Goal: Information Seeking & Learning: Check status

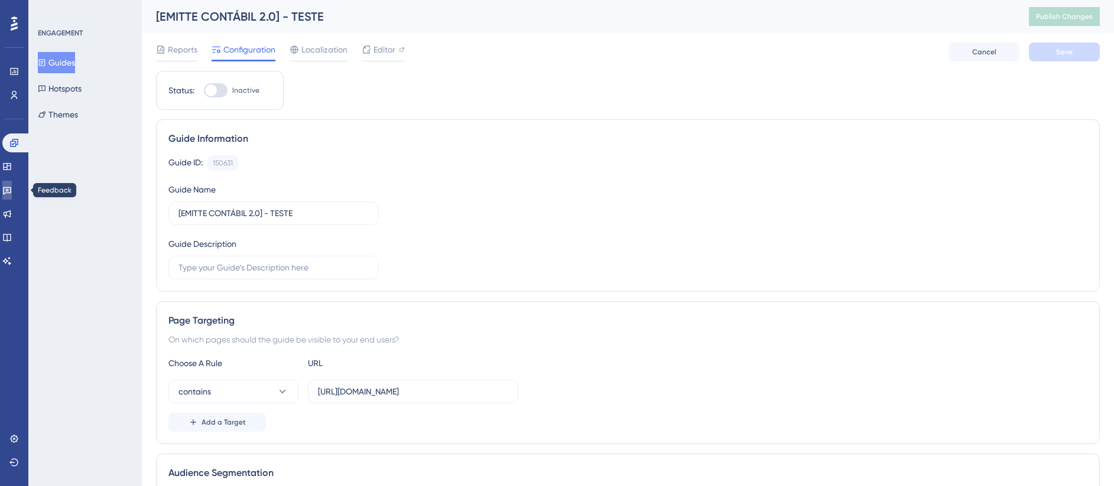
click at [11, 193] on icon at bounding box center [7, 191] width 8 height 8
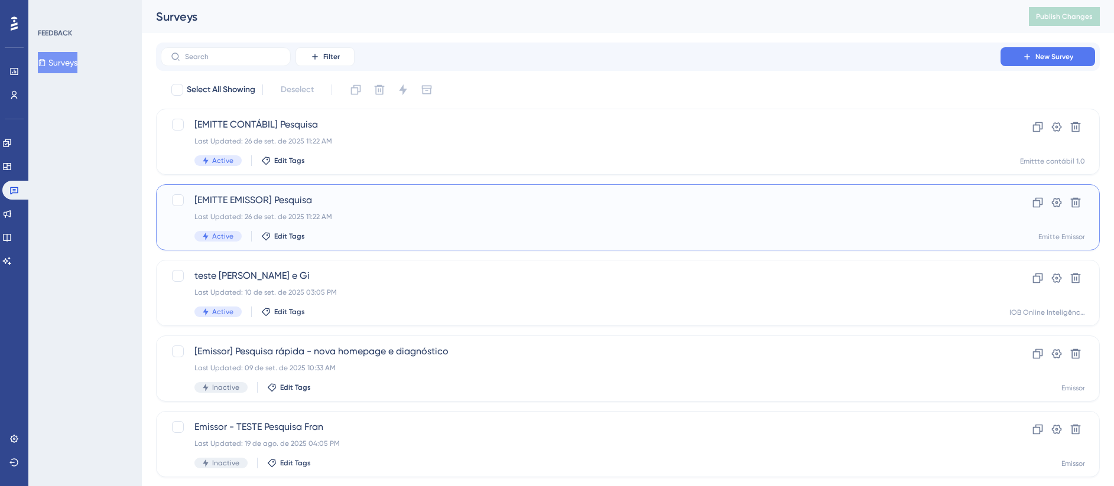
click at [327, 200] on span "[EMITTE EMISSOR] Pesquisa" at bounding box center [580, 200] width 772 height 14
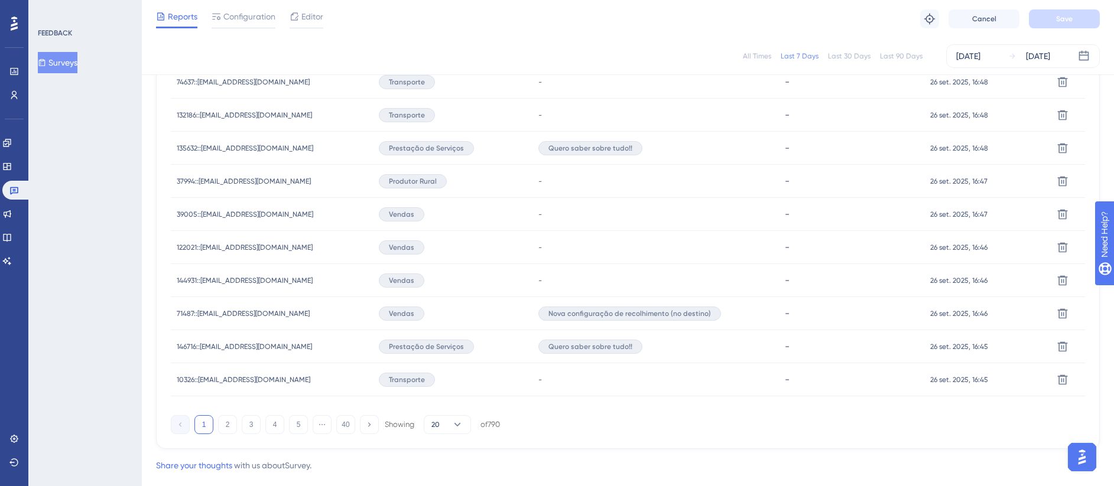
scroll to position [768, 0]
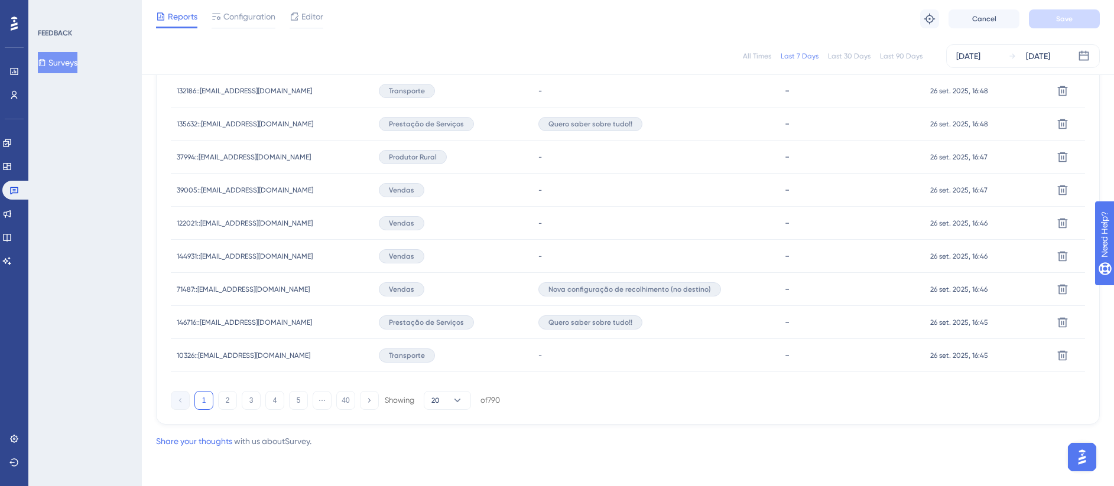
click at [239, 405] on div "1 2 3 4 5 ⋯ 40 Showing 20 of 790" at bounding box center [335, 400] width 329 height 19
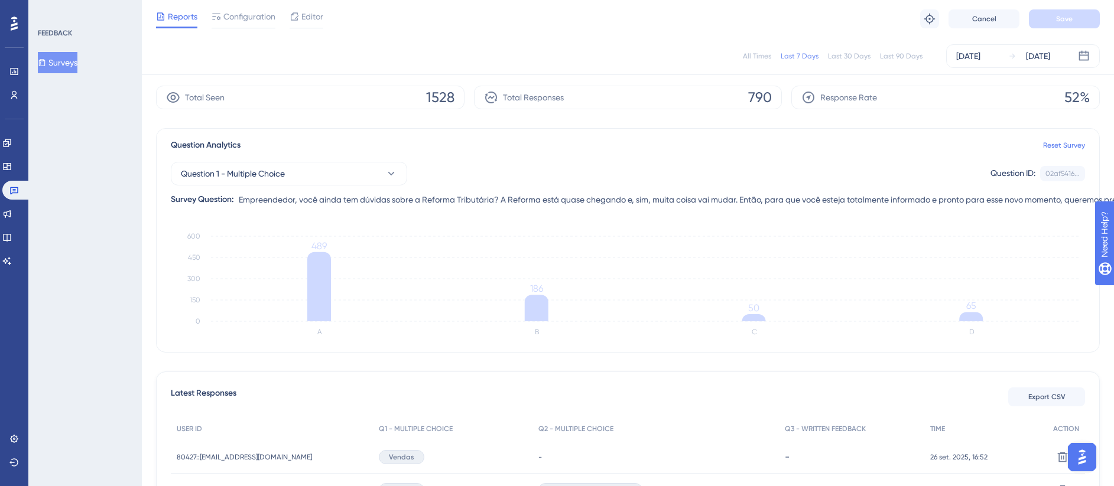
scroll to position [0, 0]
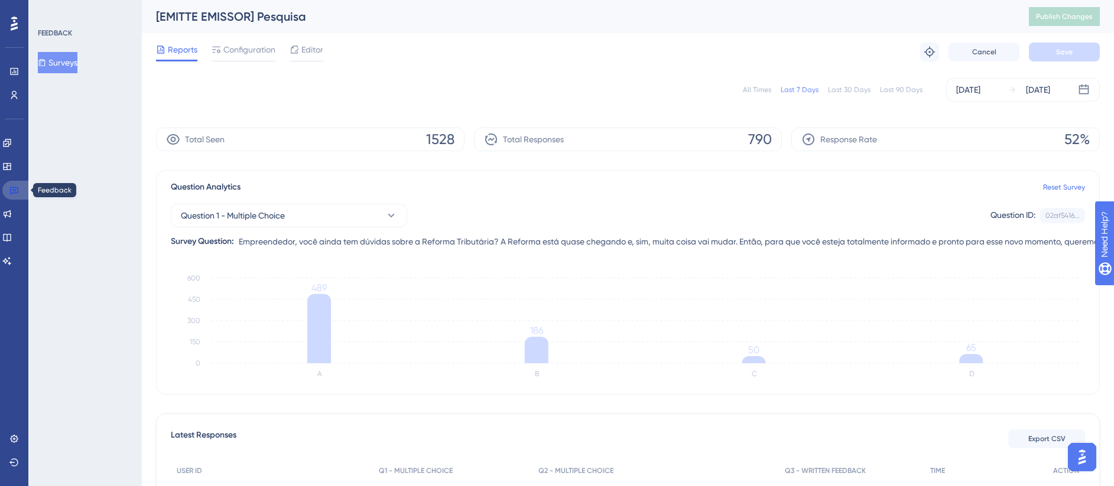
click at [20, 190] on link at bounding box center [16, 190] width 28 height 19
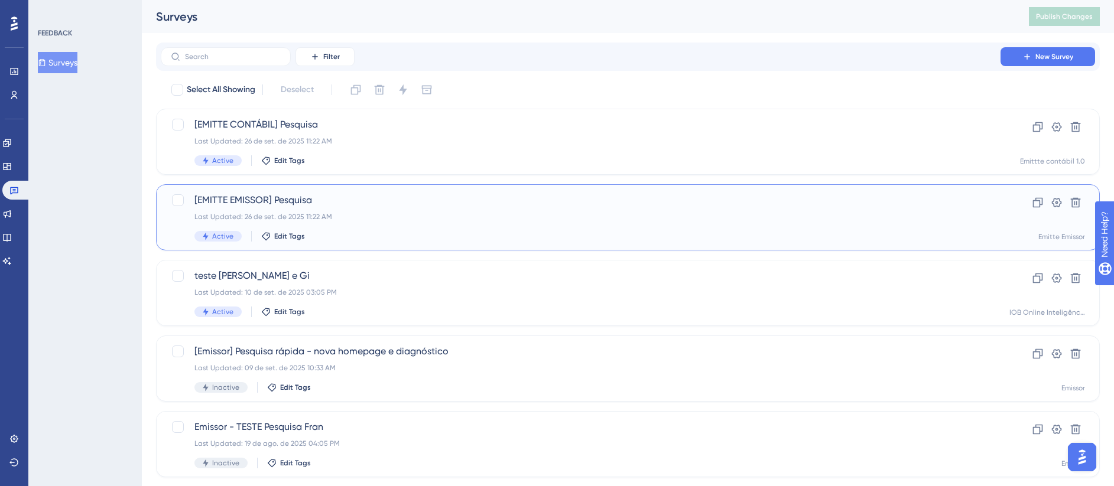
click at [316, 222] on div "[EMITTE EMISSOR] Pesquisa Last Updated: 26 de set. de 2025 11:22 AM Active Edit…" at bounding box center [580, 217] width 772 height 48
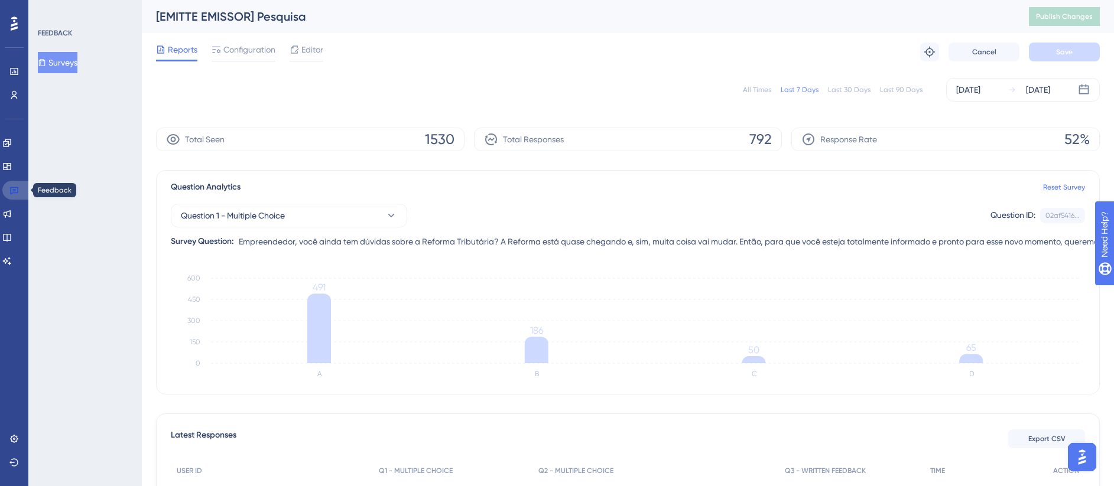
click at [24, 188] on link at bounding box center [16, 190] width 28 height 19
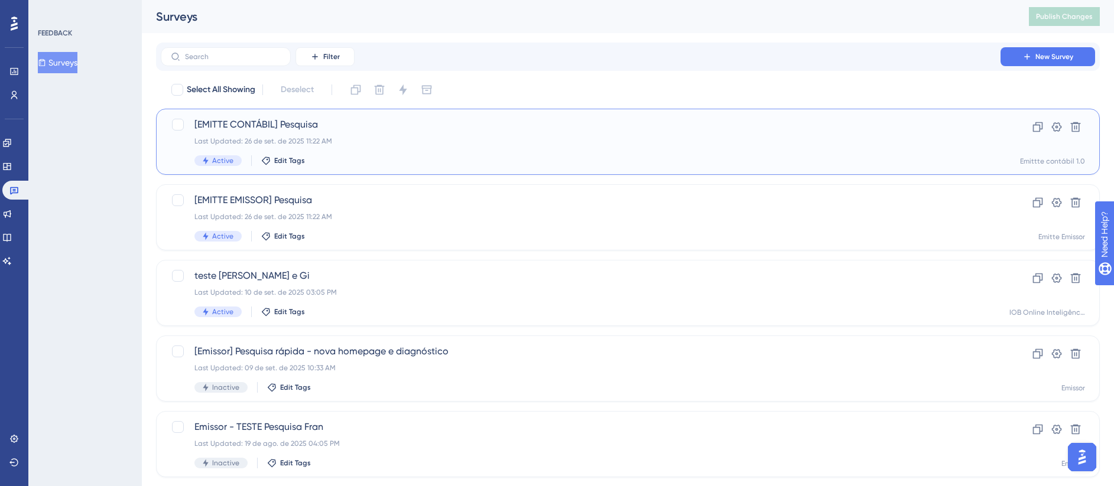
click at [460, 137] on div "Last Updated: 26 de set. de 2025 11:22 AM" at bounding box center [580, 141] width 772 height 9
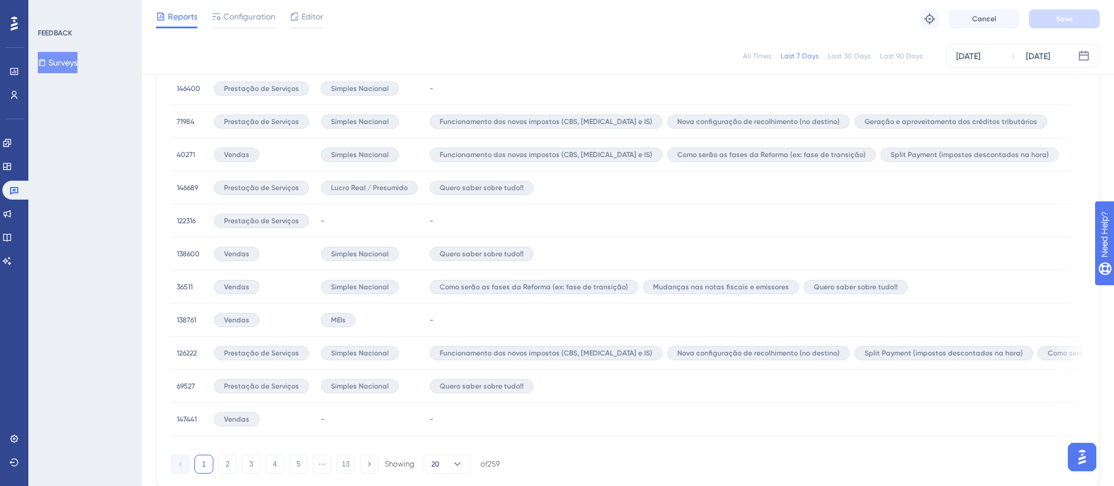
scroll to position [723, 0]
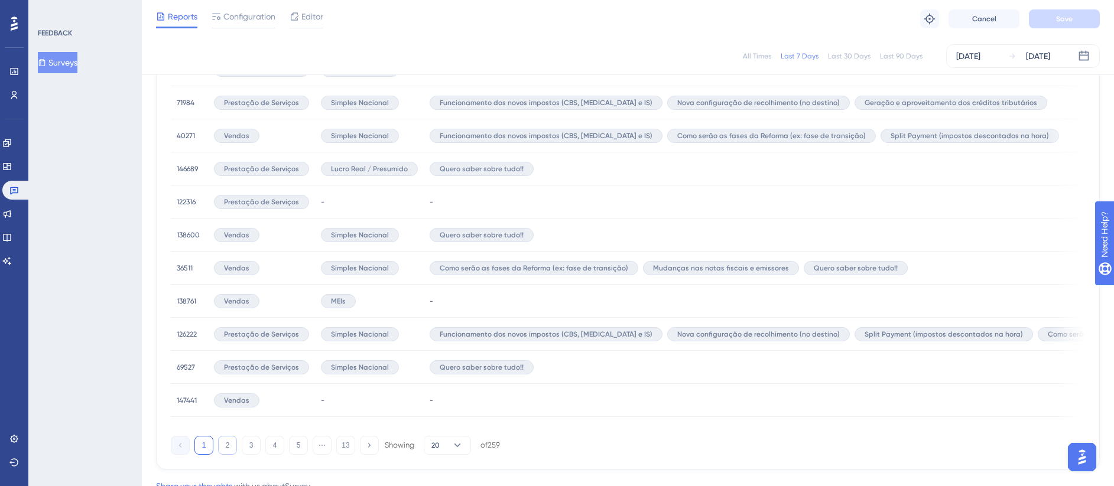
click at [222, 446] on button "2" at bounding box center [227, 445] width 19 height 19
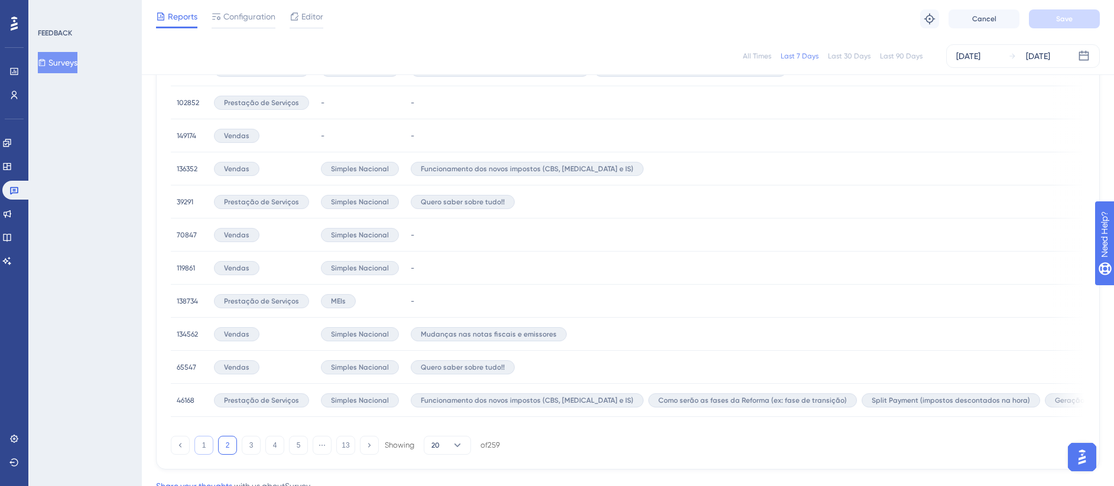
click at [199, 452] on button "1" at bounding box center [203, 445] width 19 height 19
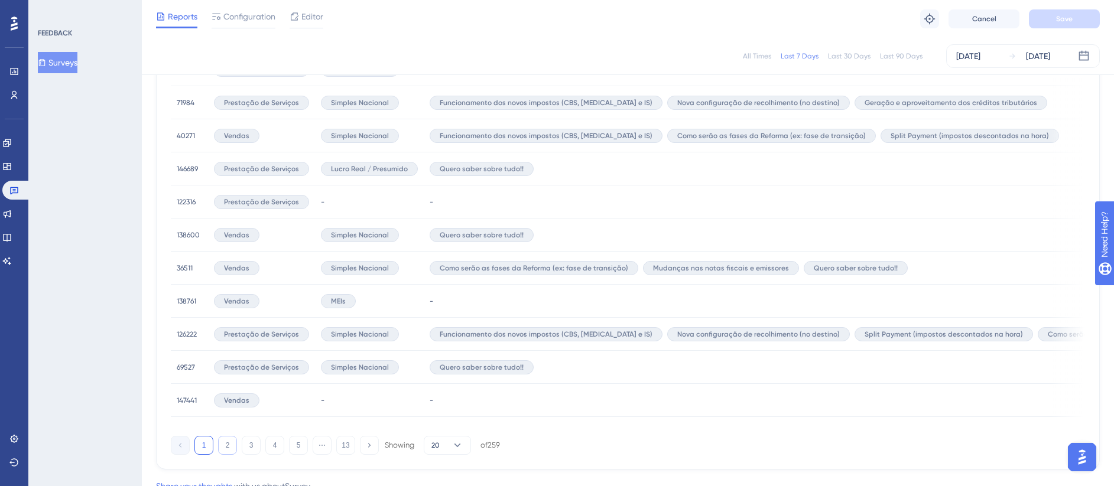
click at [232, 450] on button "2" at bounding box center [227, 445] width 19 height 19
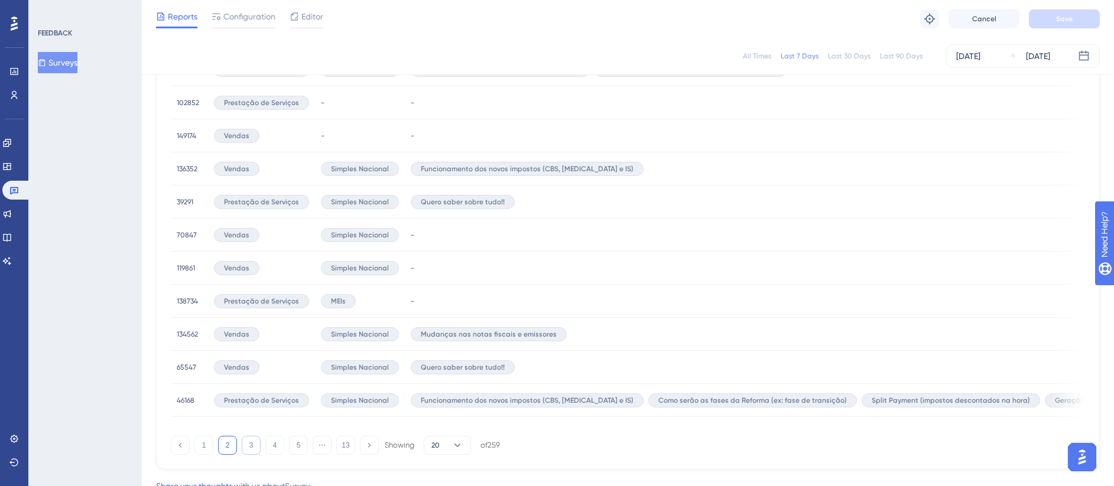
click at [254, 451] on button "3" at bounding box center [251, 445] width 19 height 19
click at [272, 452] on button "4" at bounding box center [274, 445] width 19 height 19
click at [207, 451] on button "1" at bounding box center [203, 445] width 19 height 19
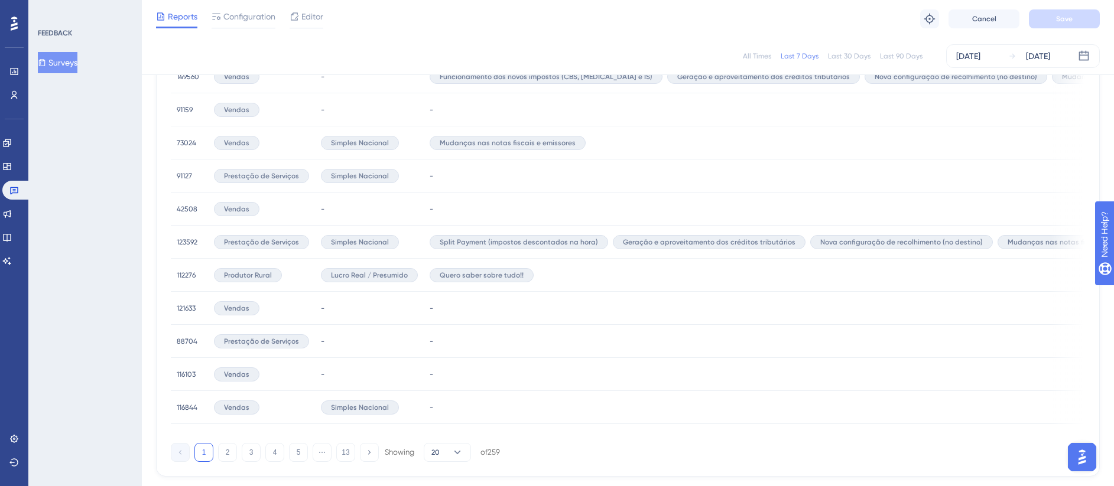
scroll to position [772, 0]
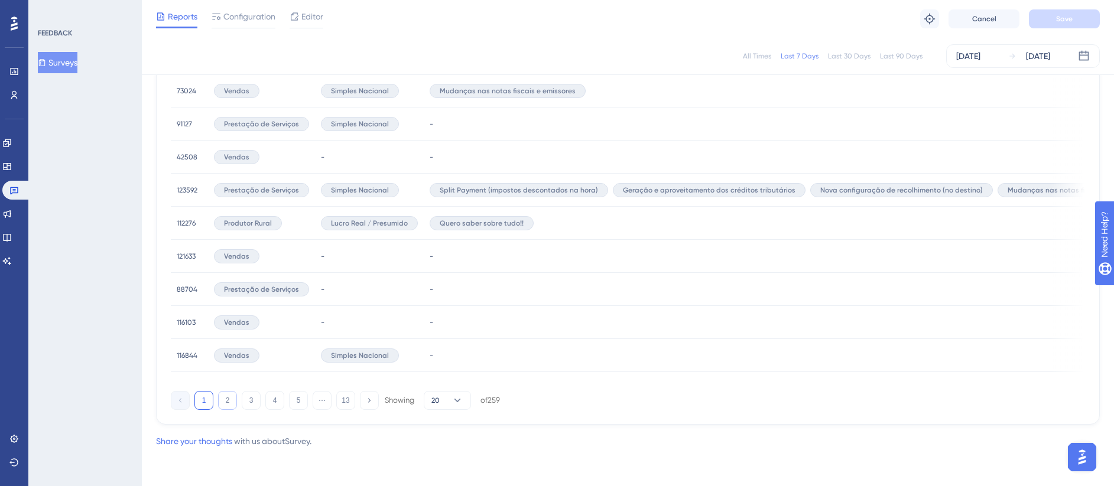
click at [226, 397] on button "2" at bounding box center [227, 400] width 19 height 19
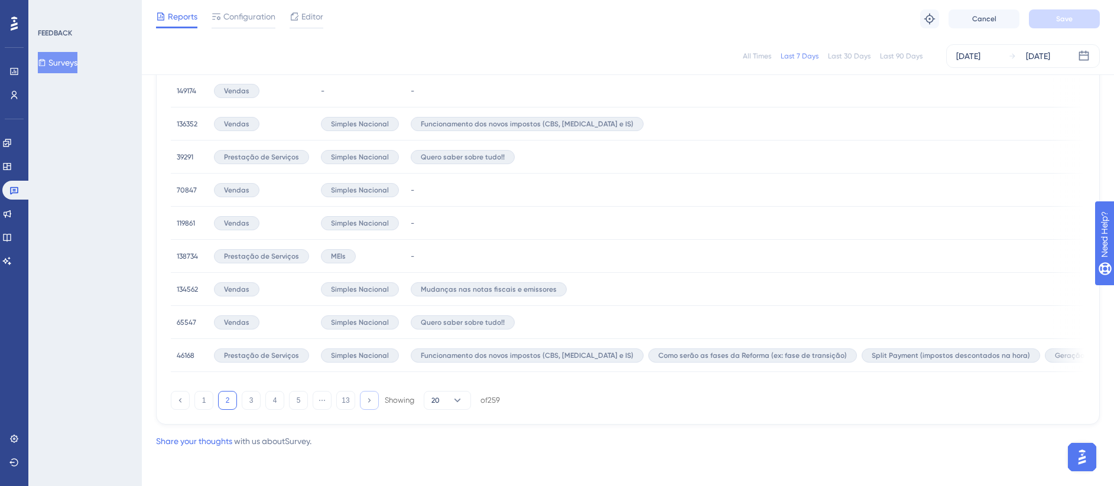
click at [371, 406] on button at bounding box center [369, 400] width 19 height 19
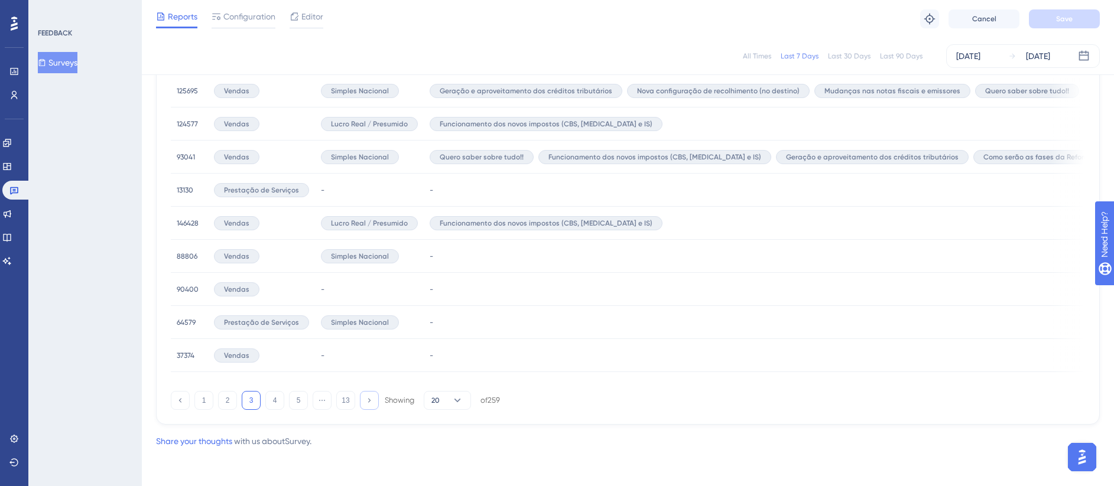
click at [371, 406] on button at bounding box center [369, 400] width 19 height 19
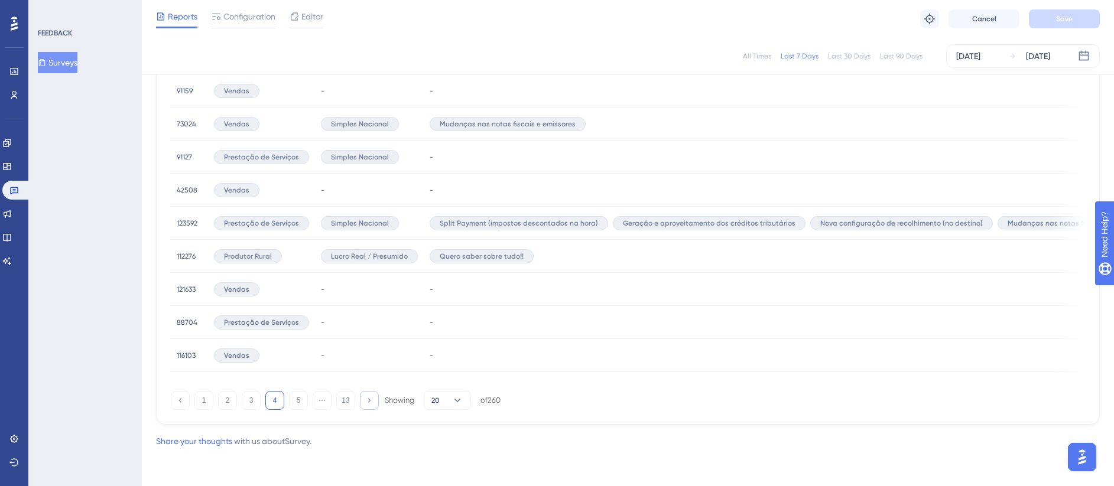
click at [371, 406] on button at bounding box center [369, 400] width 19 height 19
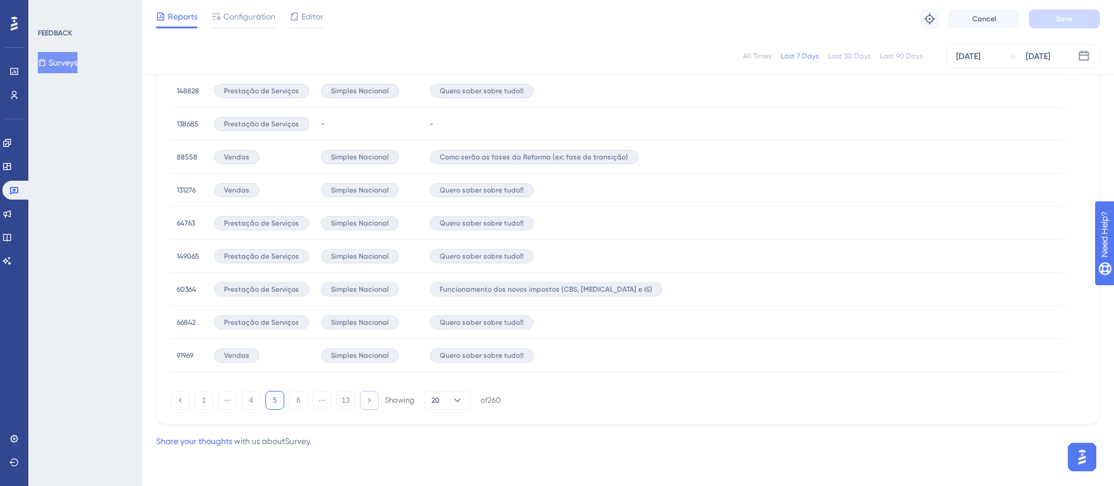
click at [371, 406] on button at bounding box center [369, 400] width 19 height 19
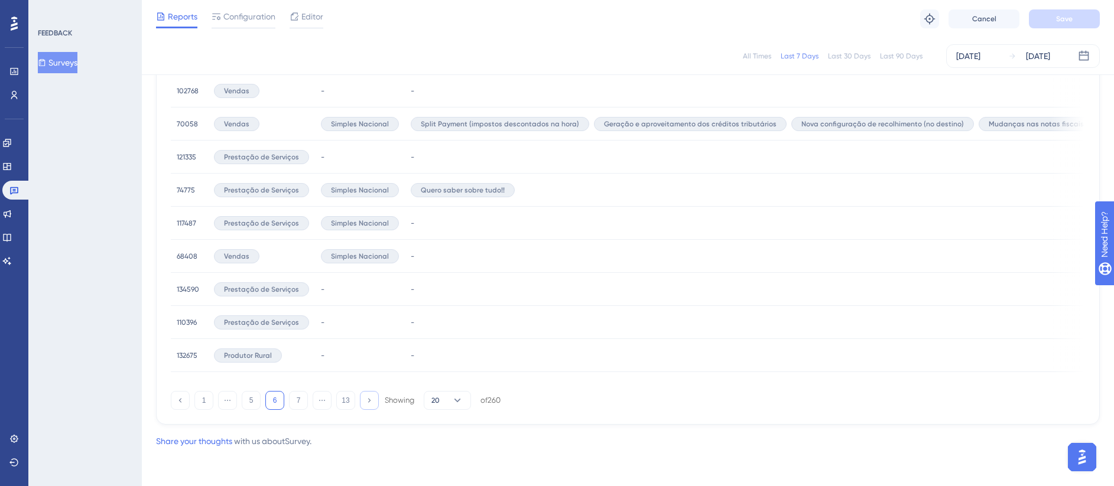
click at [371, 406] on button at bounding box center [369, 400] width 19 height 19
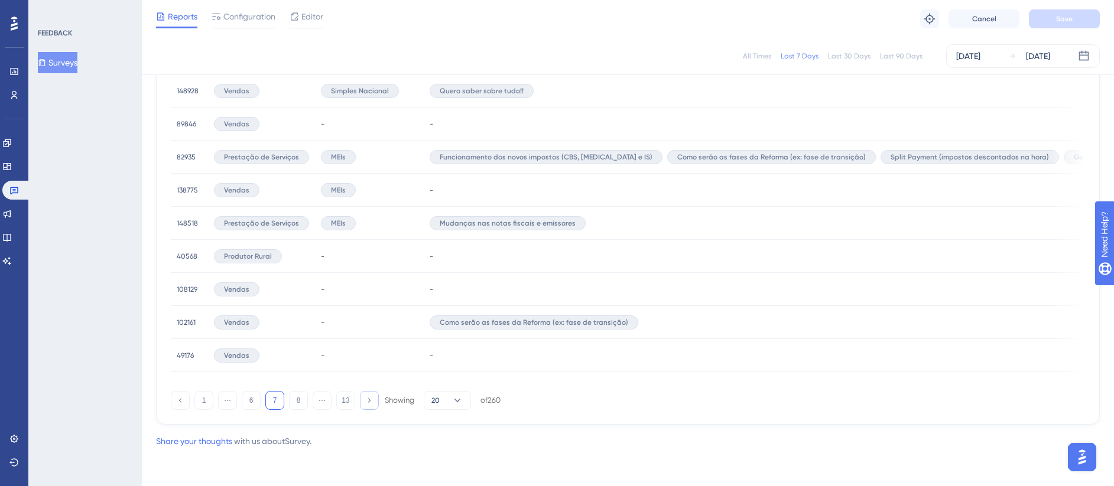
click at [371, 406] on button at bounding box center [369, 400] width 19 height 19
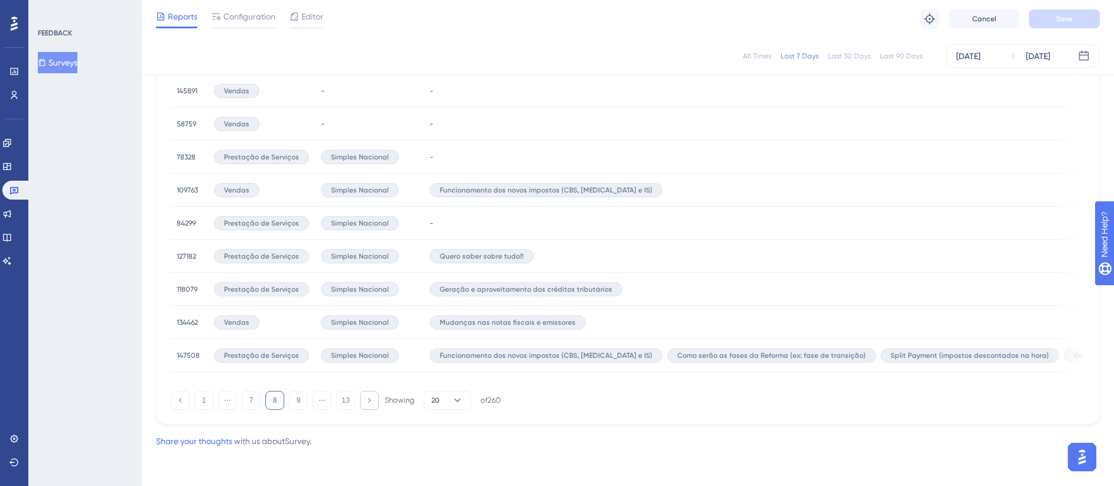
click at [371, 406] on button at bounding box center [369, 400] width 19 height 19
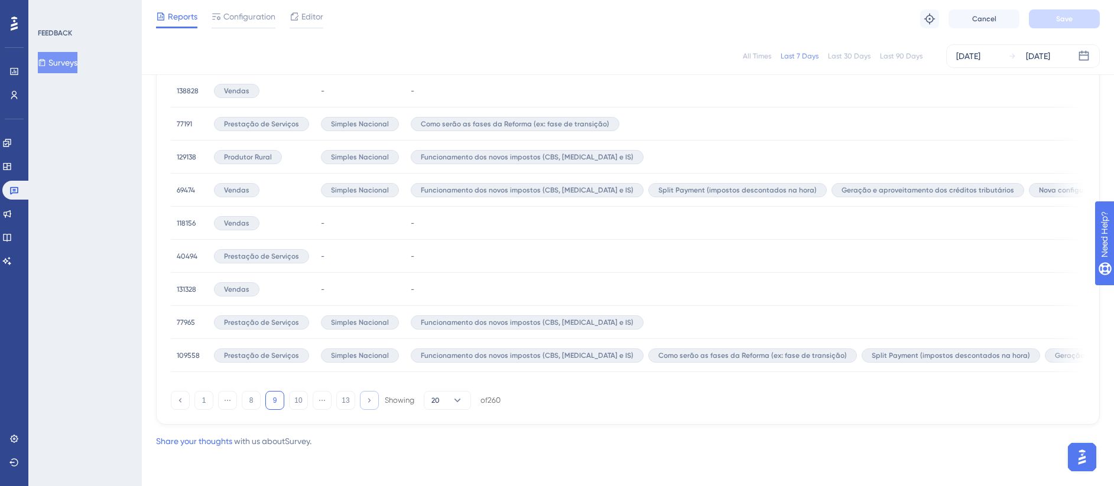
click at [371, 406] on button at bounding box center [369, 400] width 19 height 19
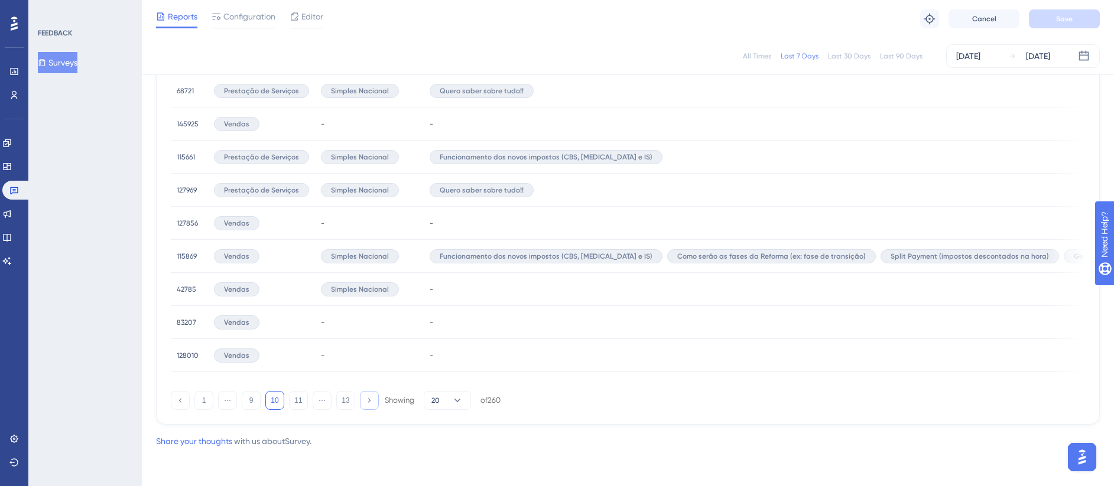
click at [371, 406] on button at bounding box center [369, 400] width 19 height 19
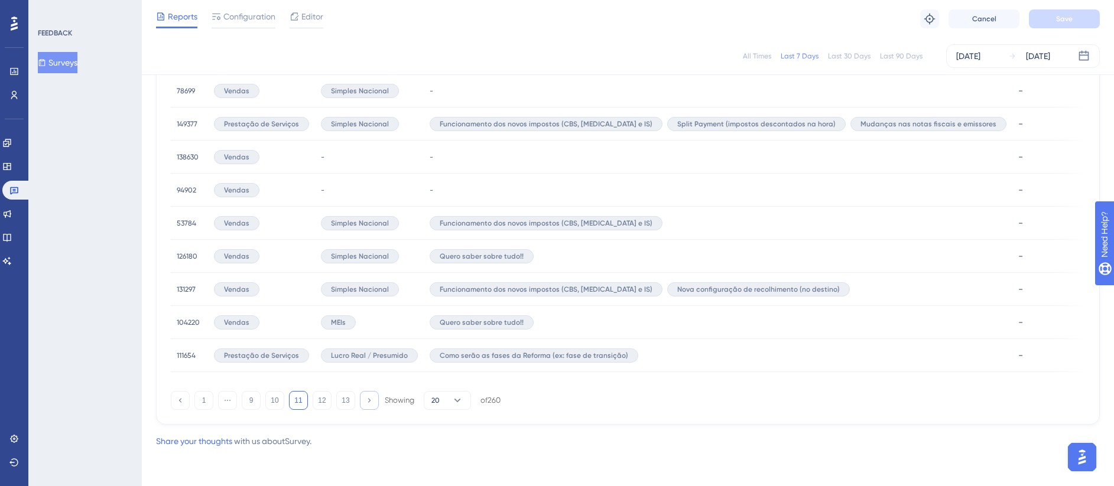
click at [371, 406] on button at bounding box center [369, 400] width 19 height 19
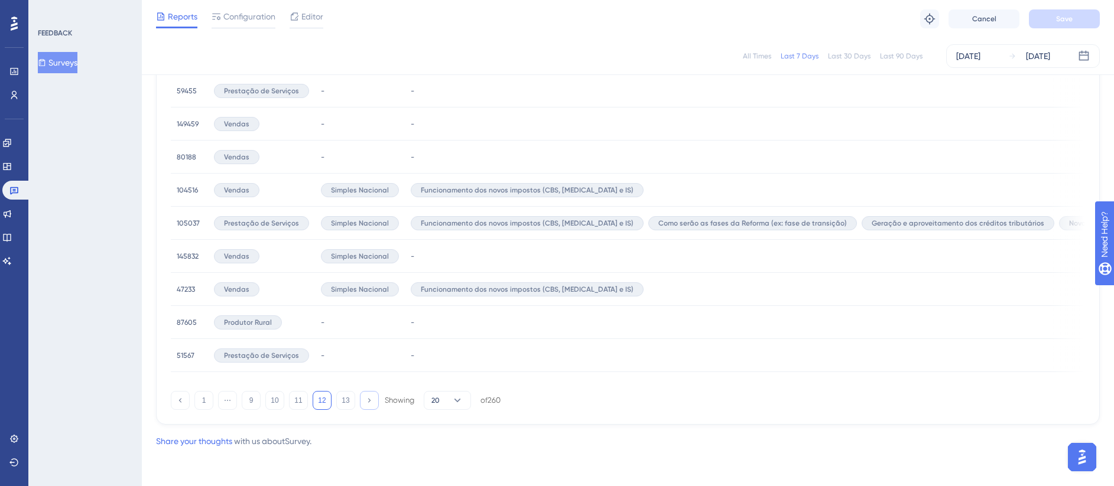
click at [371, 406] on button at bounding box center [369, 400] width 19 height 19
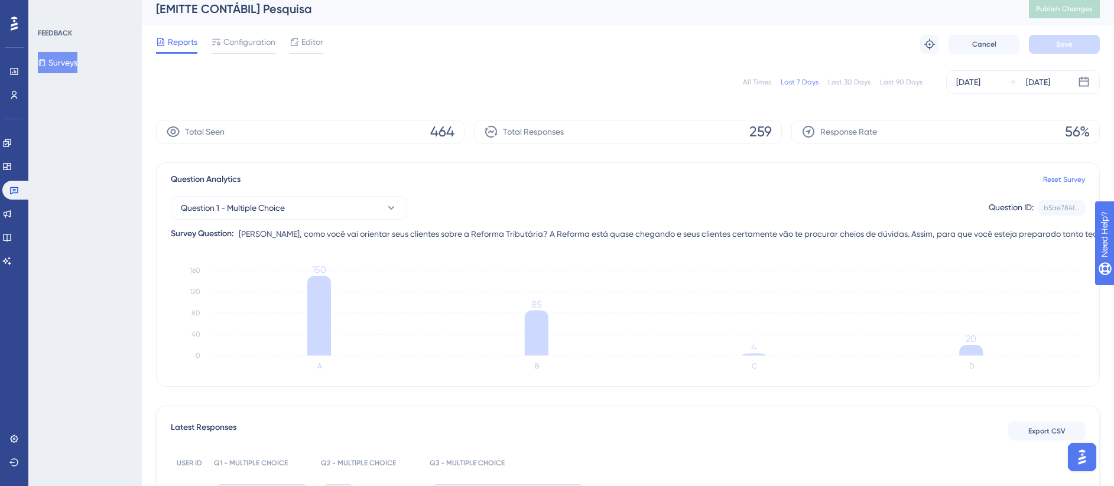
scroll to position [0, 0]
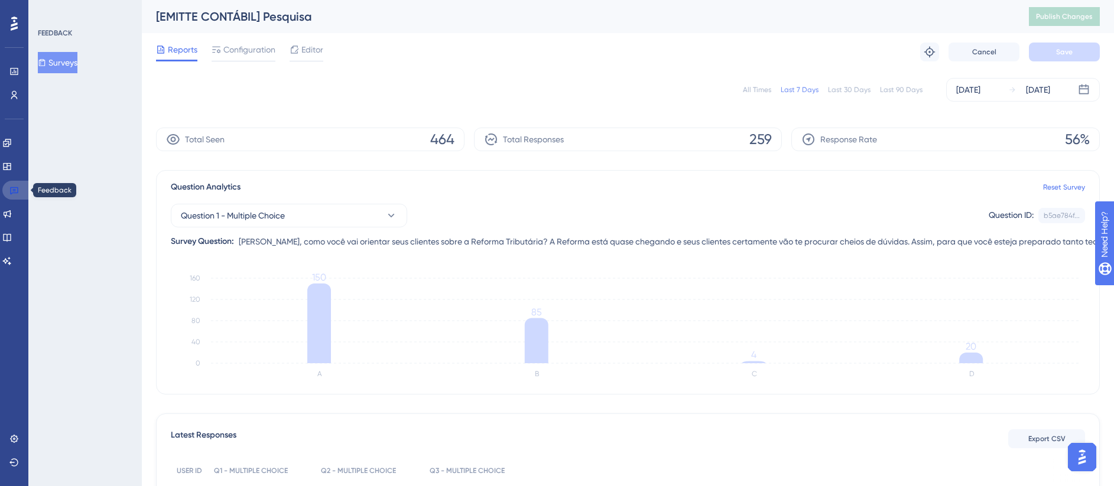
click at [12, 195] on link at bounding box center [16, 190] width 28 height 19
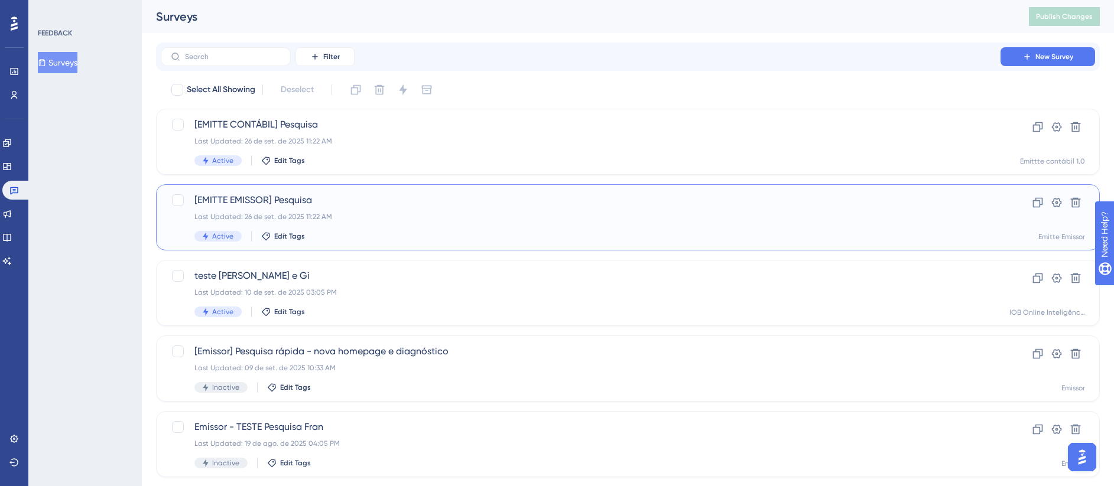
click at [360, 223] on div "[EMITTE EMISSOR] Pesquisa Last Updated: 26 de set. de 2025 11:22 AM Active Edit…" at bounding box center [580, 217] width 772 height 48
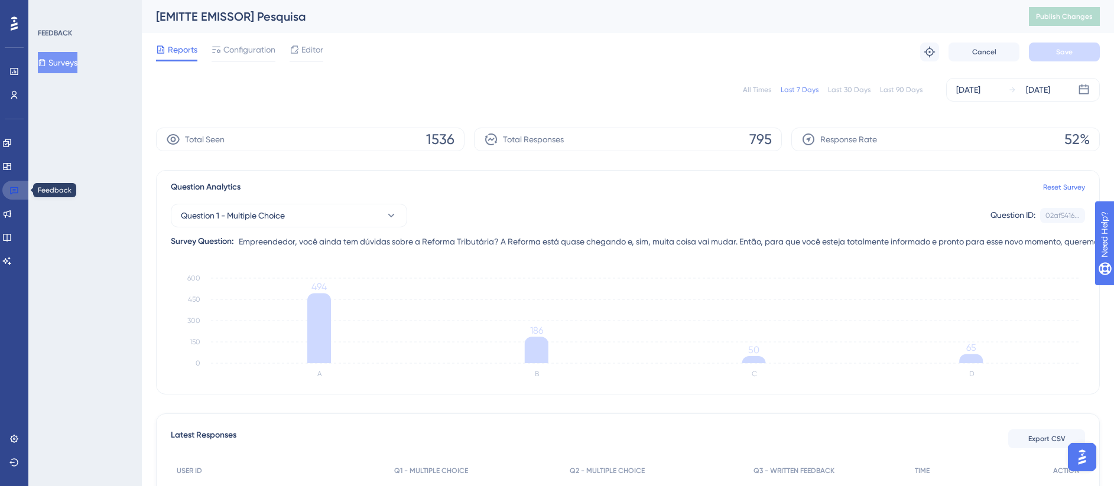
click at [11, 194] on icon at bounding box center [14, 191] width 8 height 8
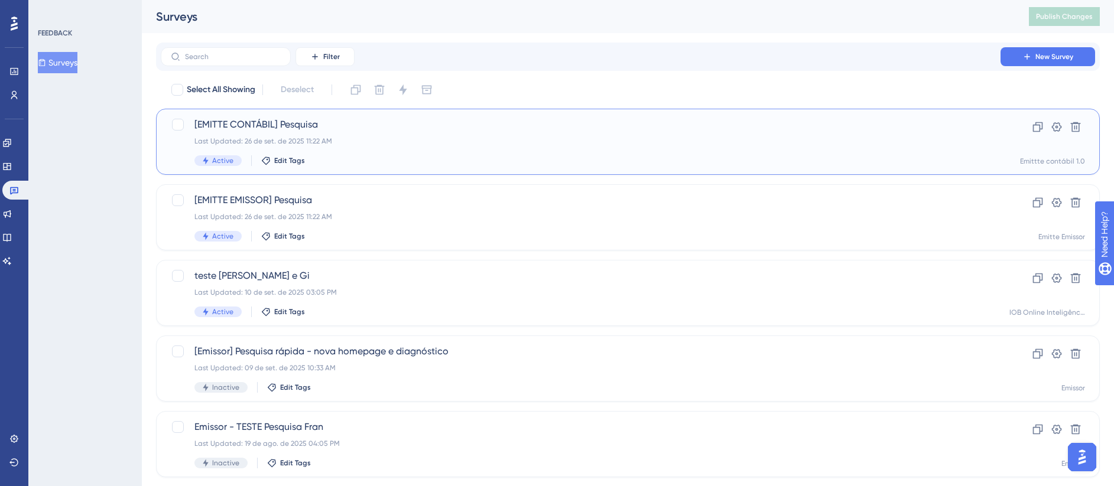
click at [394, 125] on span "[EMITTE CONTÁBIL] Pesquisa" at bounding box center [580, 125] width 772 height 14
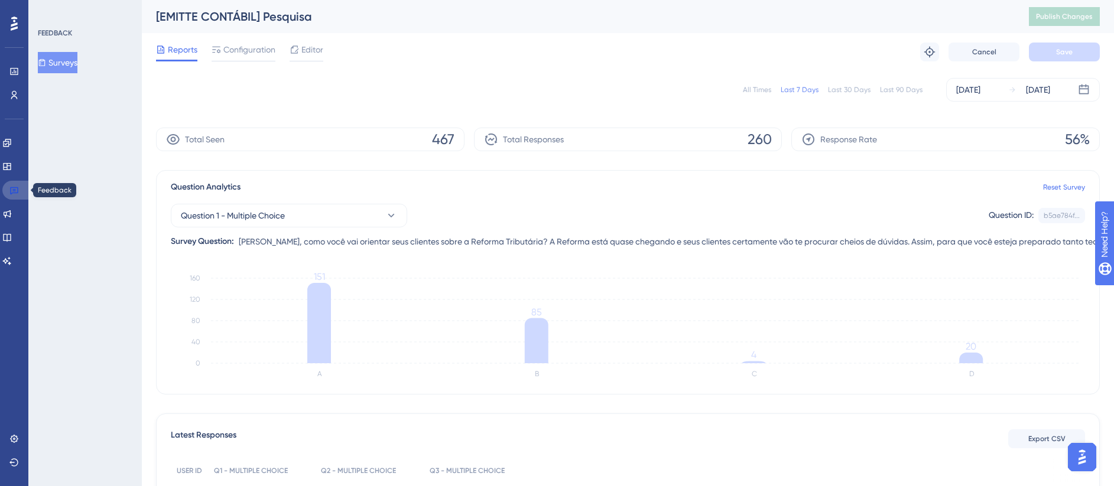
click at [5, 194] on link at bounding box center [16, 190] width 28 height 19
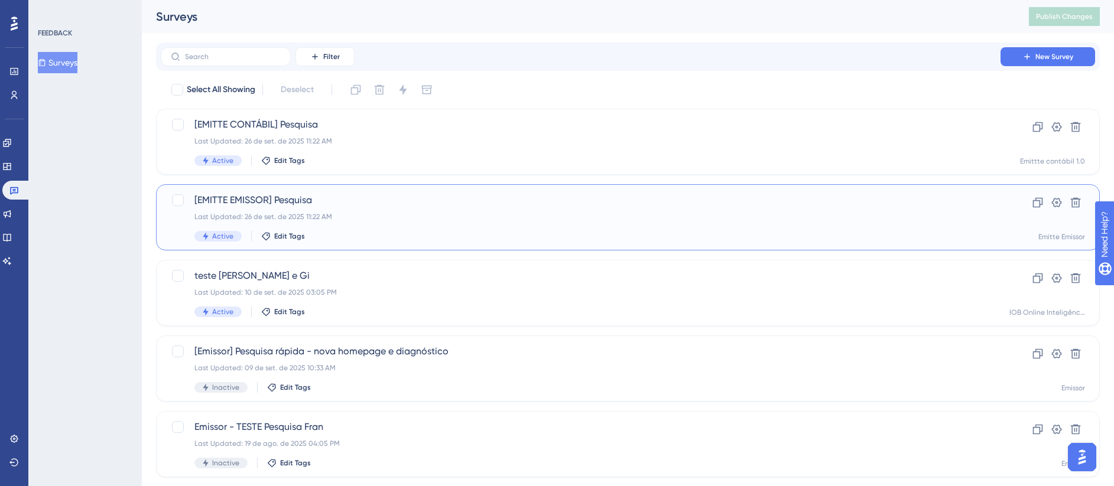
click at [438, 195] on span "[EMITTE EMISSOR] Pesquisa" at bounding box center [580, 200] width 772 height 14
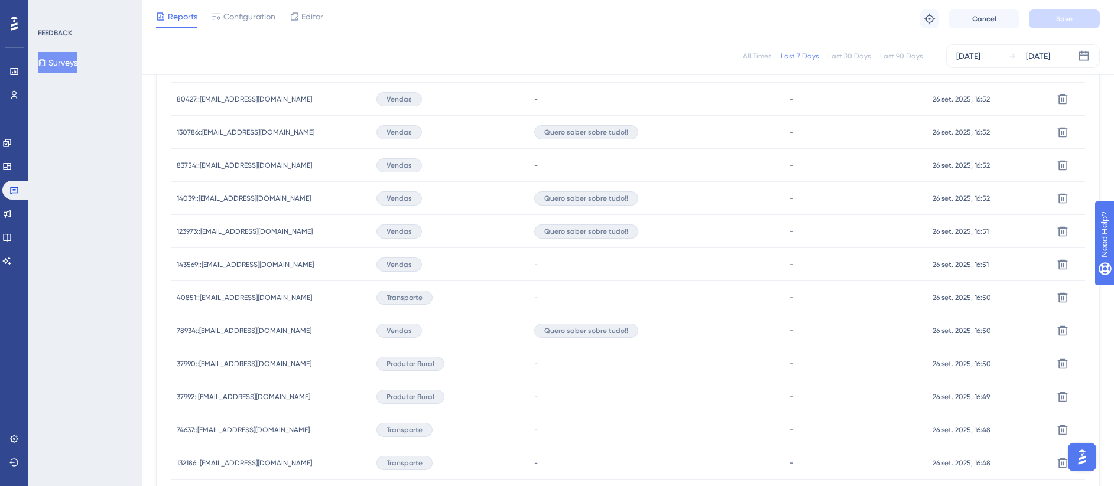
scroll to position [768, 0]
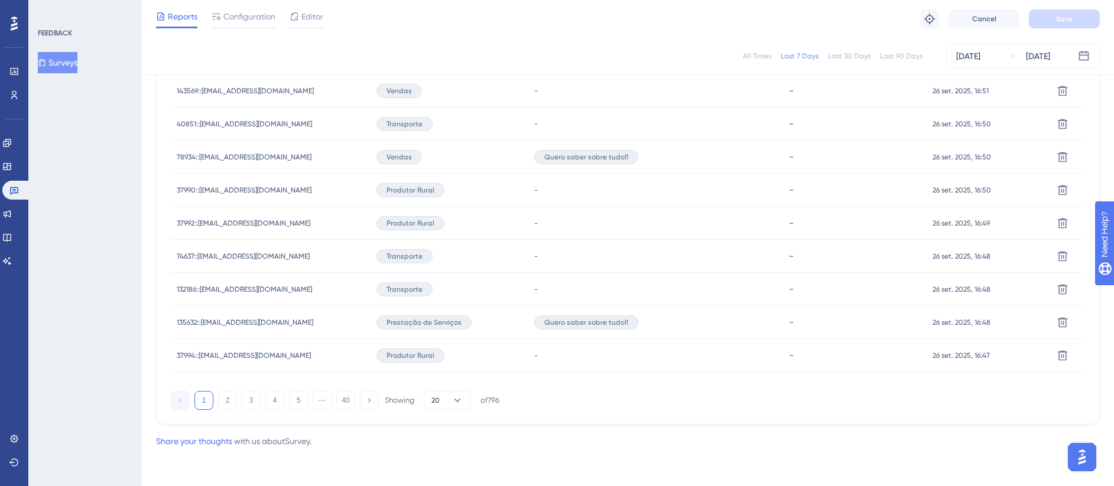
drag, startPoint x: 1126, startPoint y: 96, endPoint x: 30, endPoint y: 8, distance: 1100.4
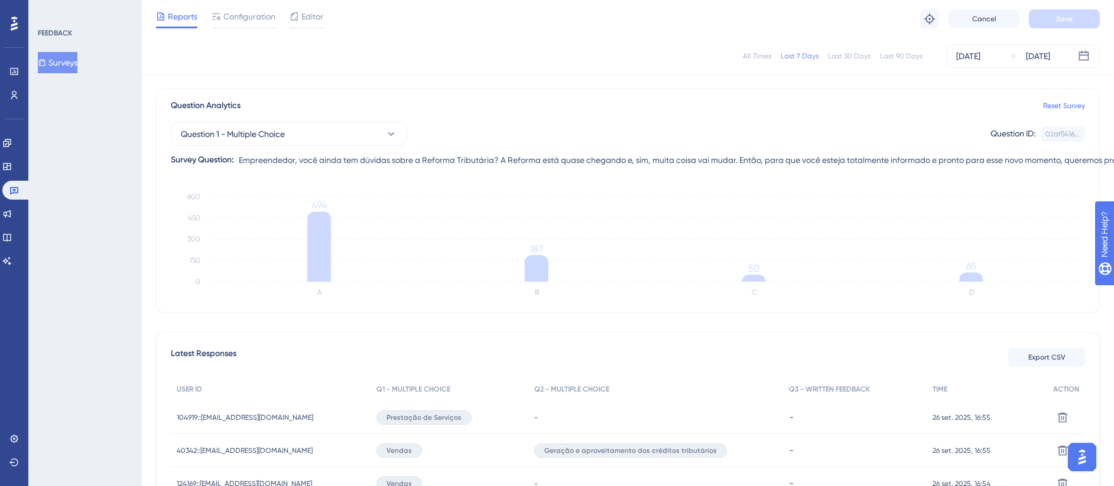
scroll to position [0, 0]
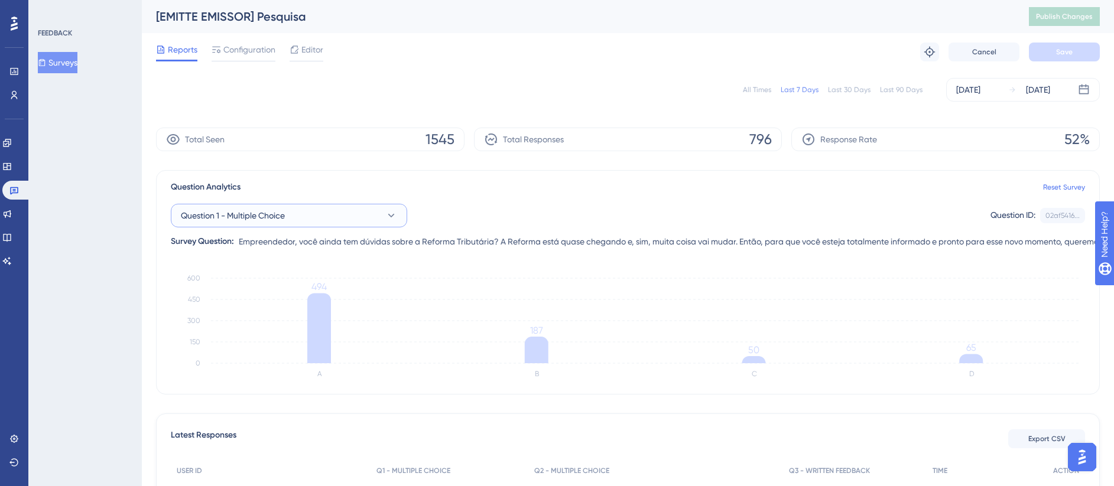
click at [319, 208] on button "Question 1 - Multiple Choice" at bounding box center [289, 216] width 236 height 24
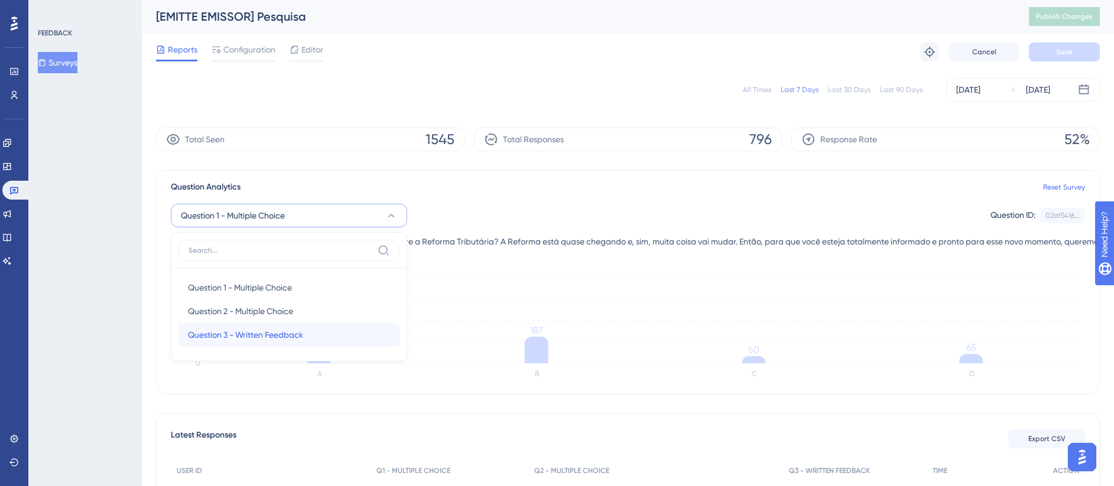
click at [314, 336] on div "Question 3 - Written Feedback Question 3 - Written Feedback" at bounding box center [289, 335] width 202 height 24
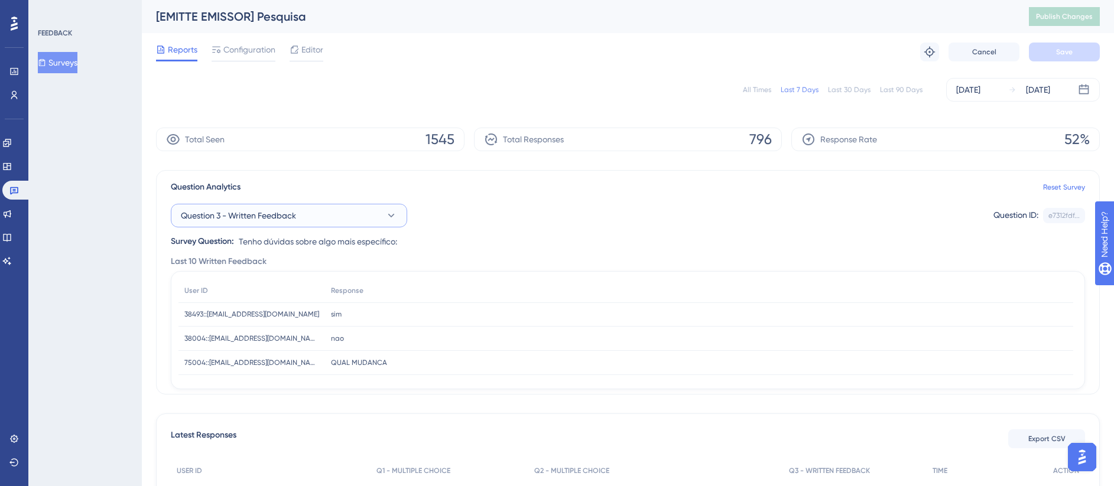
click at [378, 217] on button "Question 3 - Written Feedback" at bounding box center [289, 216] width 236 height 24
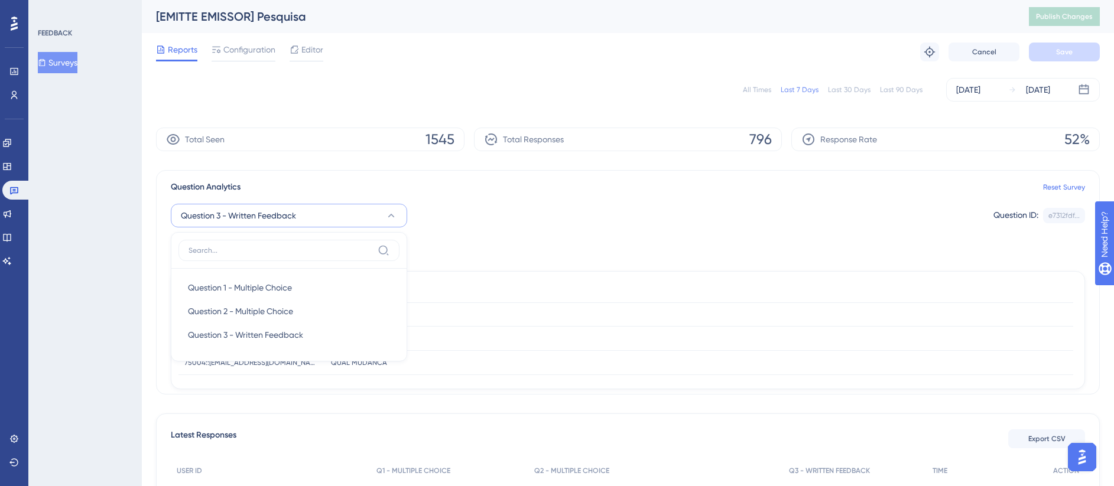
click at [486, 233] on div "Question 3 - Written Feedback Question 1 - Multiple Choice Question 1 - Multipl…" at bounding box center [628, 221] width 914 height 54
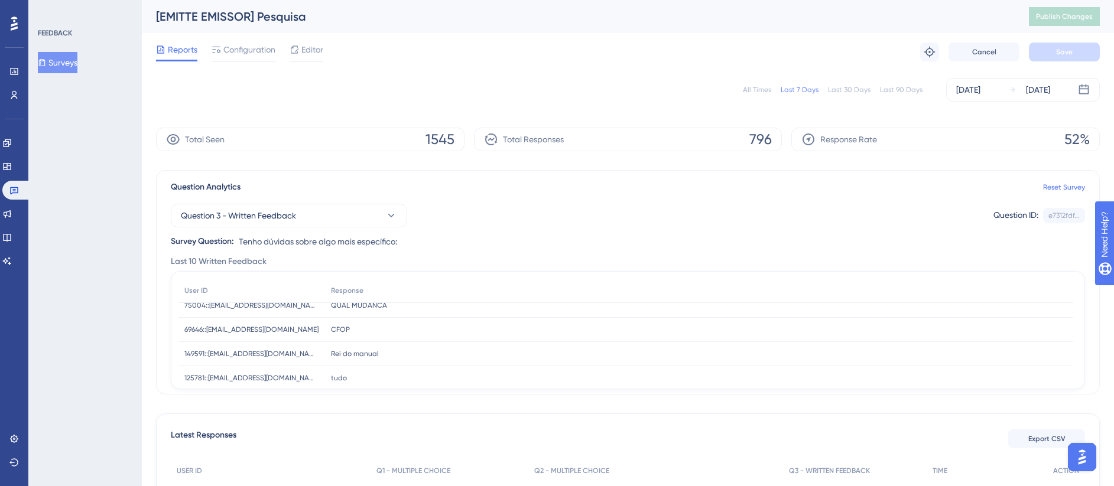
scroll to position [74, 0]
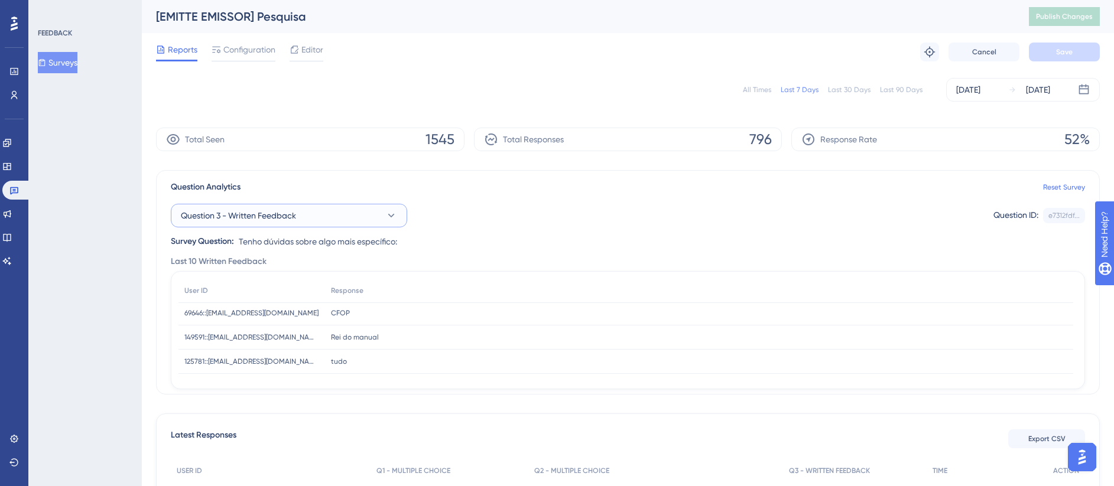
click at [336, 217] on button "Question 3 - Written Feedback" at bounding box center [289, 216] width 236 height 24
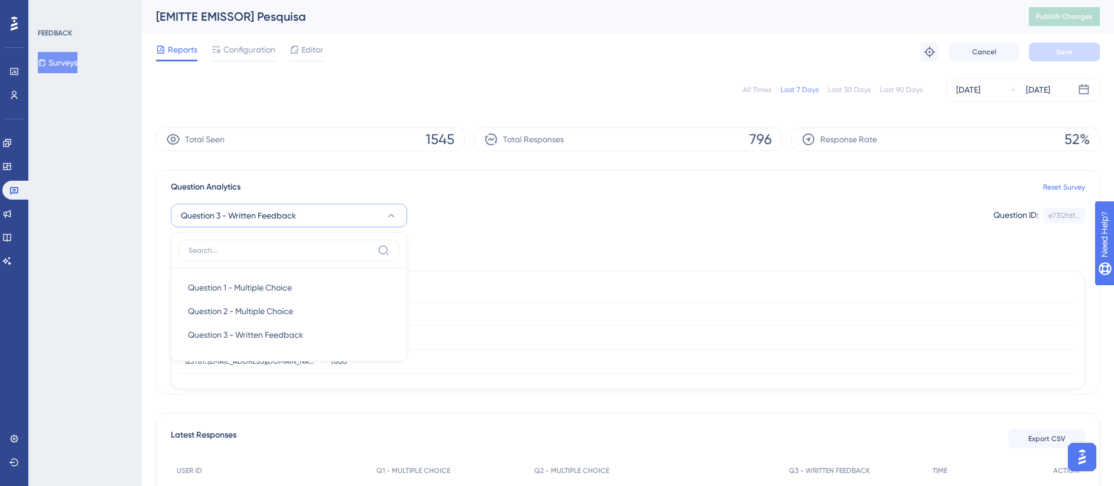
click at [604, 233] on div "Question 3 - Written Feedback Question 1 - Multiple Choice Question 1 - Multipl…" at bounding box center [628, 221] width 914 height 54
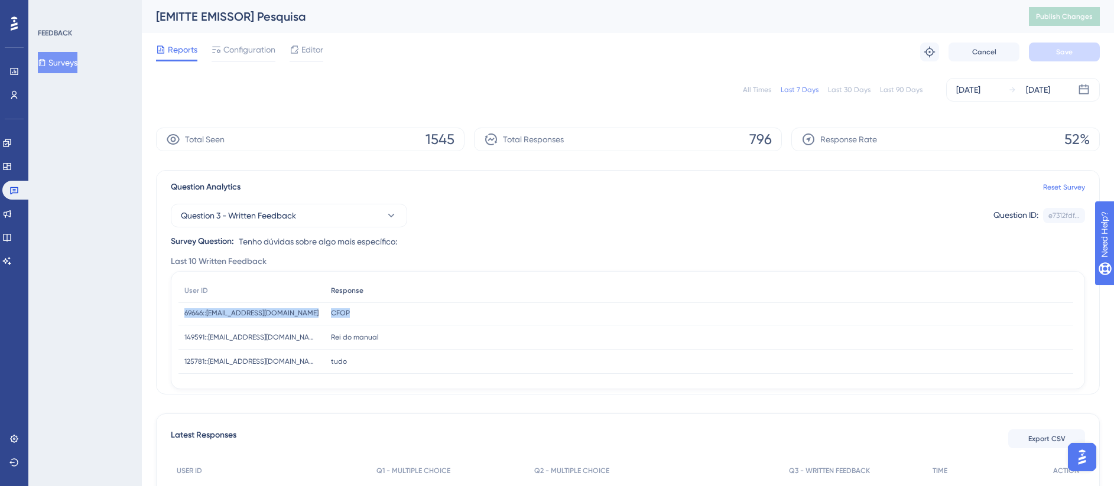
drag, startPoint x: 1071, startPoint y: 320, endPoint x: 1069, endPoint y: 292, distance: 27.8
click at [1069, 292] on div "User ID Response 38493::[EMAIL_ADDRESS][DOMAIN_NAME] 38493::[EMAIL_ADDRESS][DOM…" at bounding box center [625, 338] width 895 height 266
click at [573, 223] on div "Question 3 - Written Feedback Question ID: e7312fdf... Copy" at bounding box center [628, 216] width 914 height 24
click at [308, 223] on button "Question 3 - Written Feedback" at bounding box center [289, 216] width 236 height 24
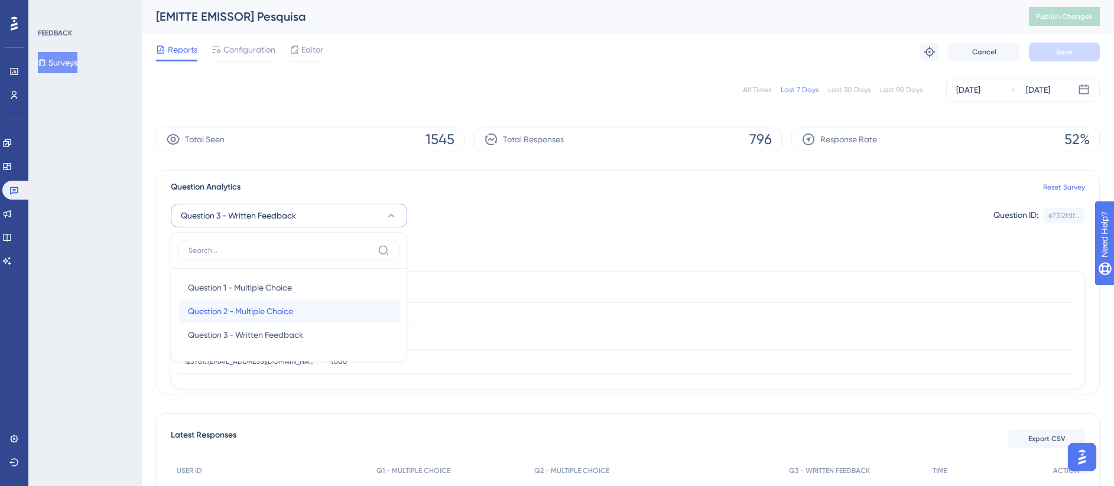
click at [274, 305] on span "Question 2 - Multiple Choice" at bounding box center [240, 311] width 105 height 14
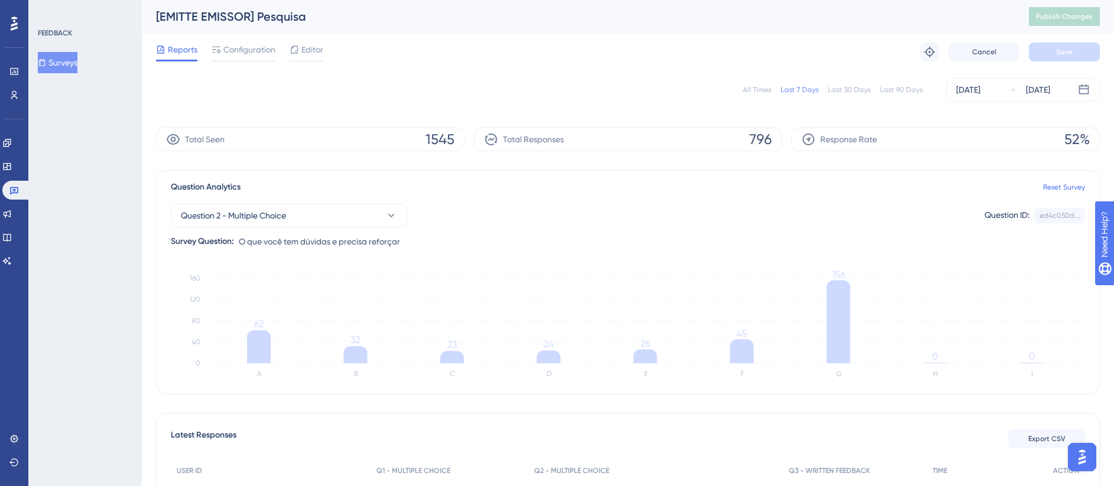
click at [316, 203] on div "Question 2 - Multiple Choice Question ID: ed4c050d... Copy Survey Question: O q…" at bounding box center [628, 221] width 914 height 54
click at [329, 210] on button "Question 2 - Multiple Choice" at bounding box center [289, 216] width 236 height 24
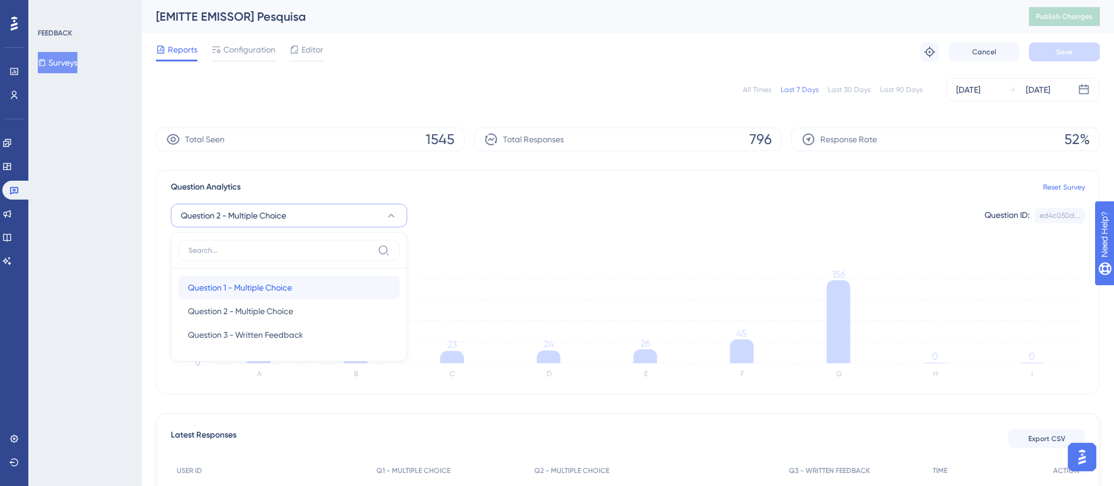
click at [287, 283] on span "Question 1 - Multiple Choice" at bounding box center [240, 288] width 104 height 14
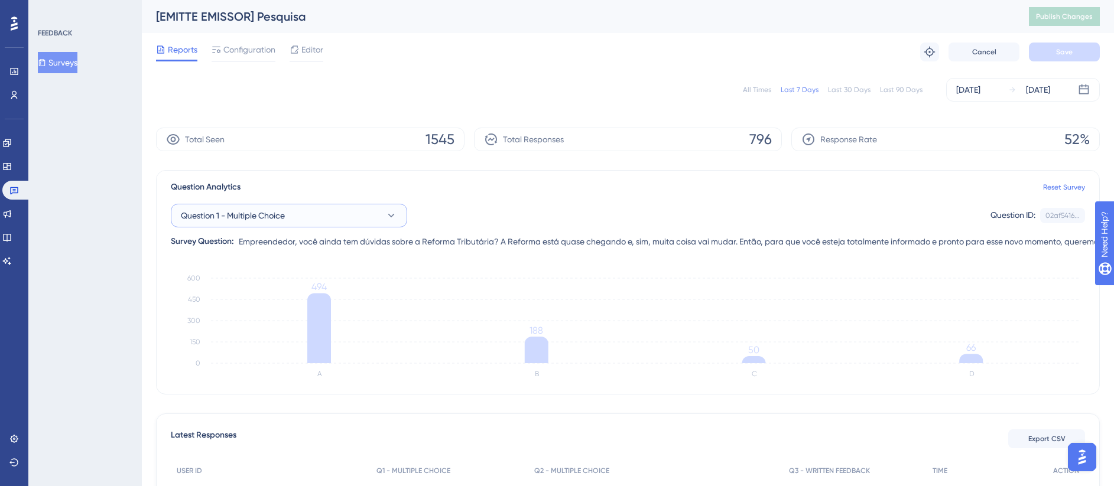
click at [358, 210] on button "Question 1 - Multiple Choice" at bounding box center [289, 216] width 236 height 24
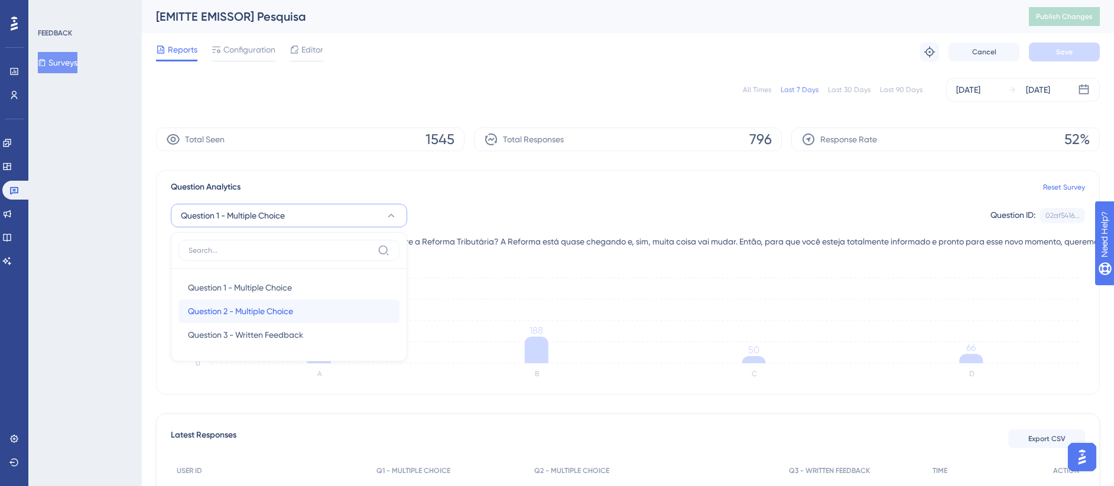
click at [306, 308] on div "Question 2 - Multiple Choice Question 2 - Multiple Choice" at bounding box center [289, 312] width 202 height 24
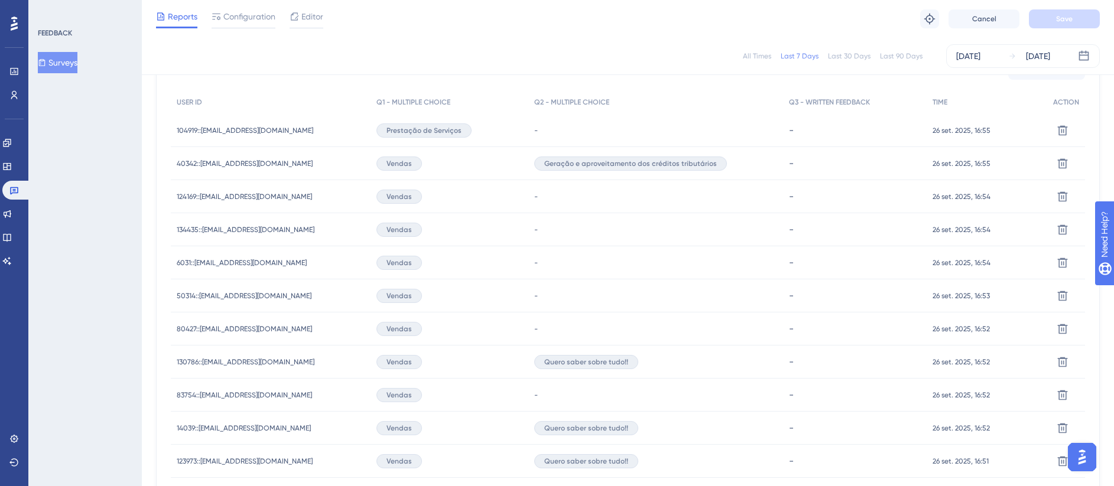
scroll to position [0, 0]
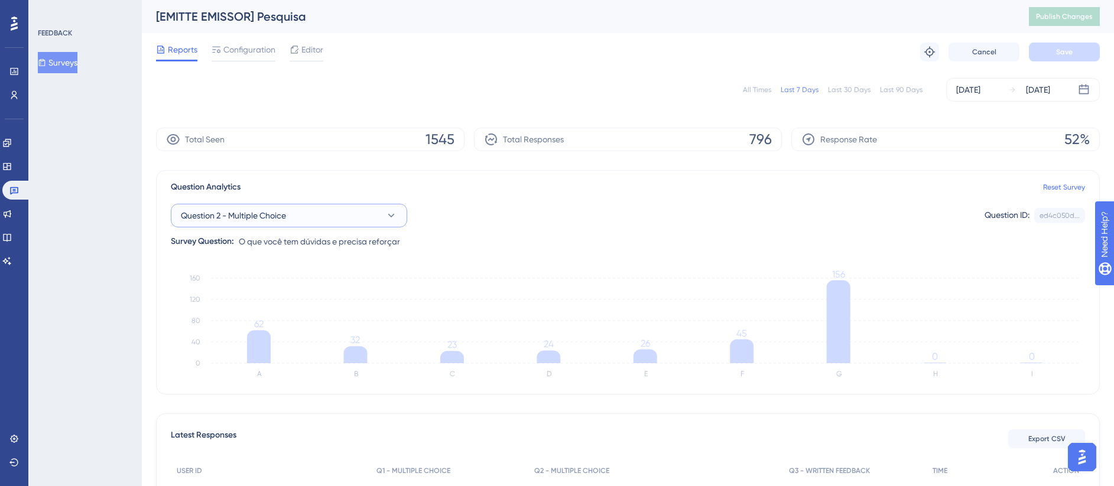
click at [297, 219] on button "Question 2 - Multiple Choice" at bounding box center [289, 216] width 236 height 24
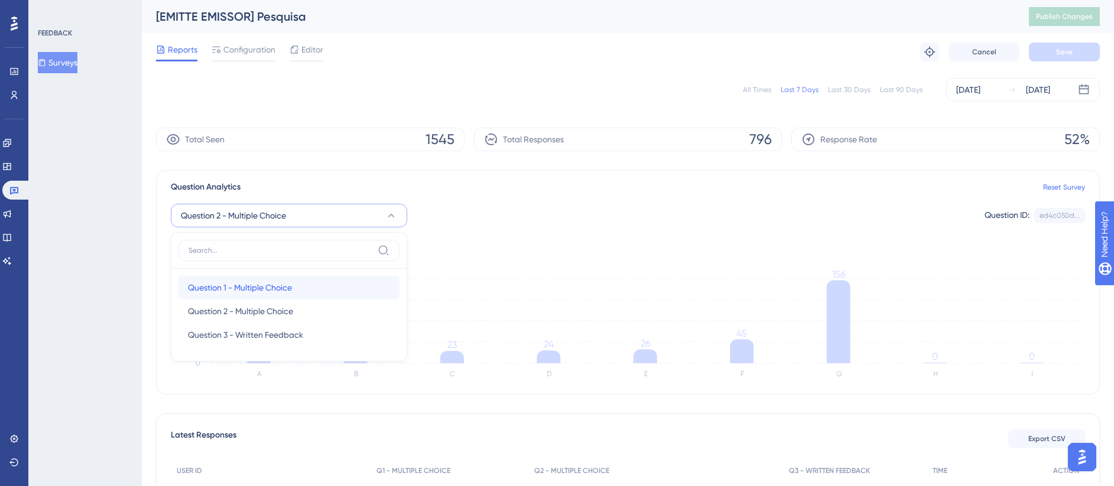
click at [267, 281] on span "Question 1 - Multiple Choice" at bounding box center [240, 288] width 104 height 14
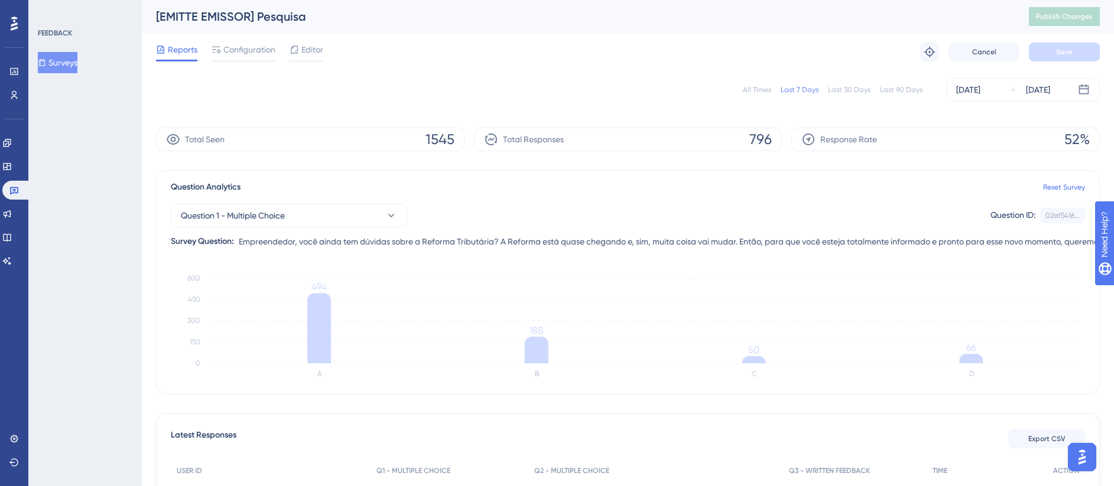
click at [522, 221] on div "Question 1 - Multiple Choice Question ID: 02af5416... Copy" at bounding box center [628, 216] width 914 height 24
click at [363, 225] on button "Question 1 - Multiple Choice" at bounding box center [289, 216] width 236 height 24
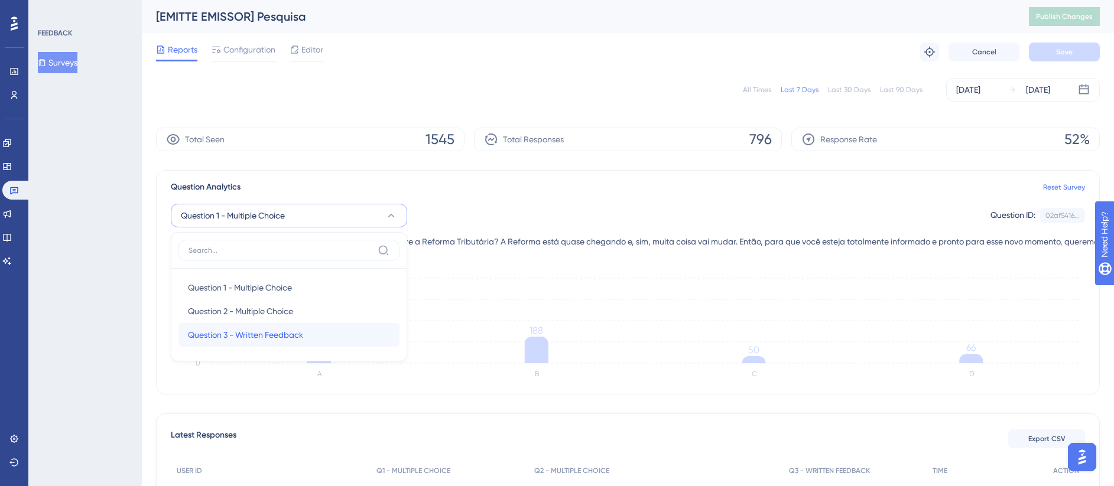
click at [307, 330] on div "Question 3 - Written Feedback Question 3 - Written Feedback" at bounding box center [289, 335] width 202 height 24
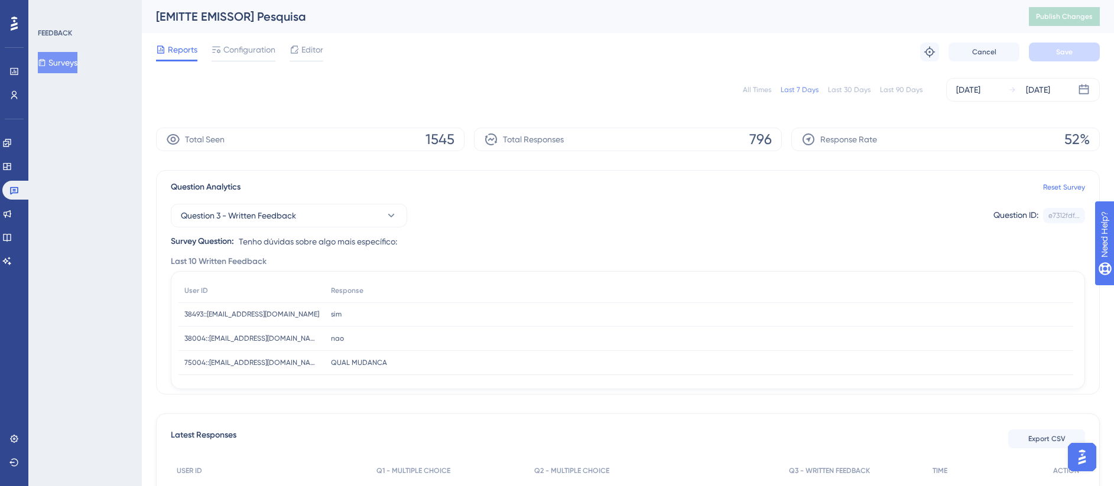
click at [366, 230] on div "Question 3 - Written Feedback Question ID: e7312fdf... Copy Survey Question: Te…" at bounding box center [628, 221] width 914 height 54
click at [329, 223] on button "Question 3 - Written Feedback" at bounding box center [289, 216] width 236 height 24
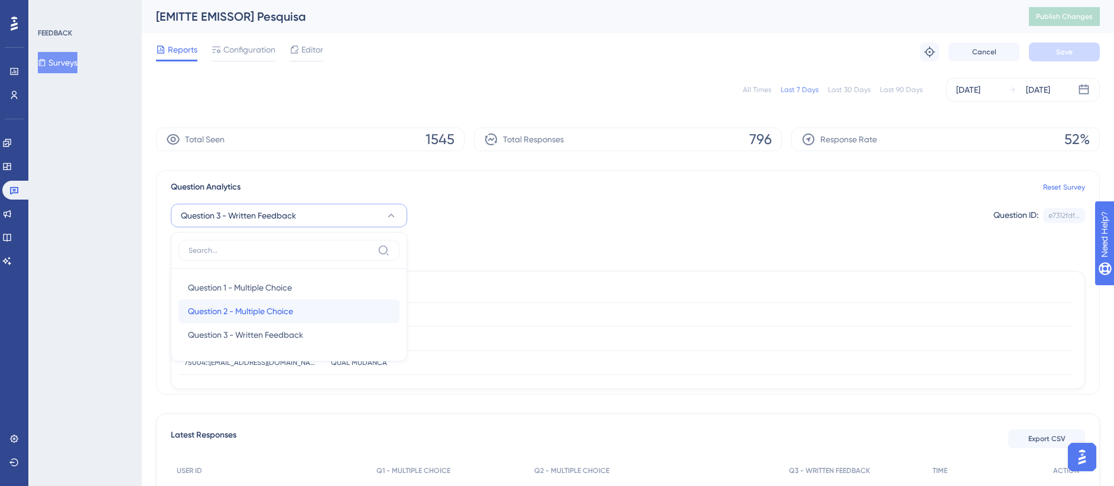
click at [282, 314] on span "Question 2 - Multiple Choice" at bounding box center [240, 311] width 105 height 14
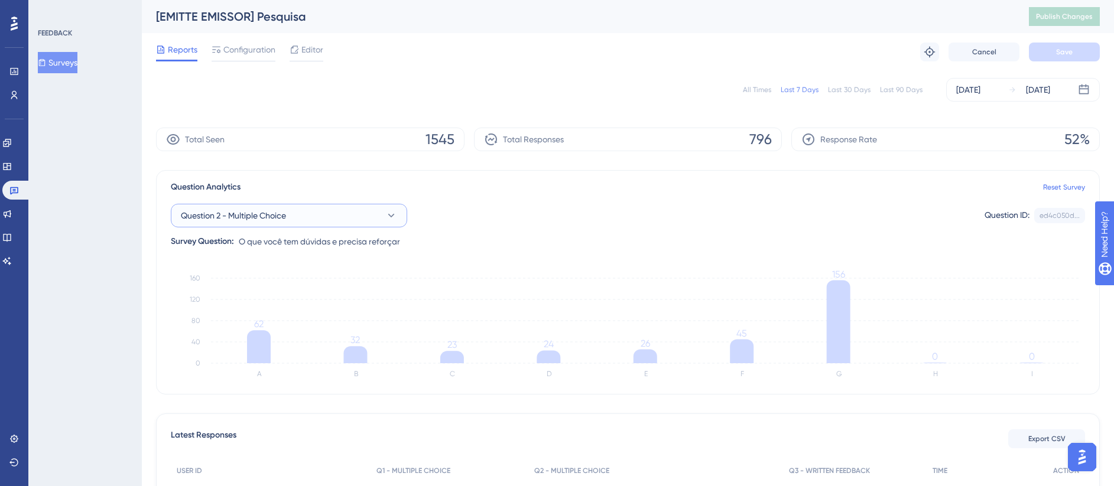
click at [297, 210] on button "Question 2 - Multiple Choice" at bounding box center [289, 216] width 236 height 24
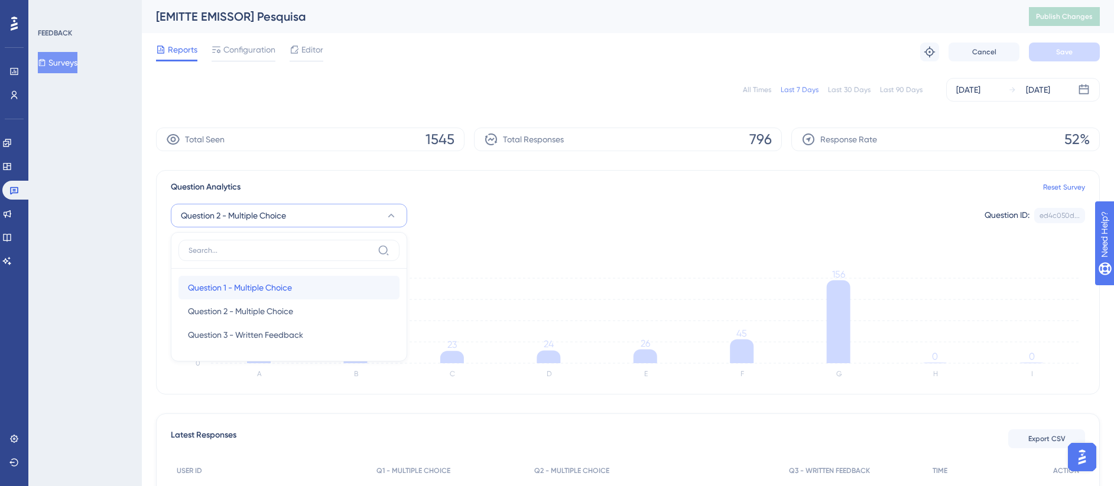
click at [254, 287] on span "Question 1 - Multiple Choice" at bounding box center [240, 288] width 104 height 14
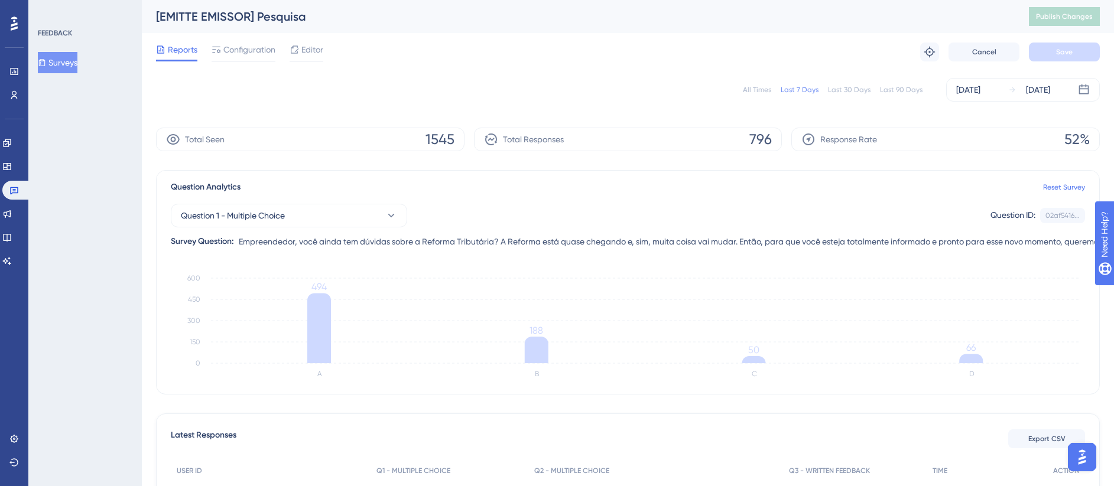
click at [761, 91] on div "All Times" at bounding box center [757, 89] width 28 height 9
click at [17, 193] on icon at bounding box center [14, 191] width 8 height 8
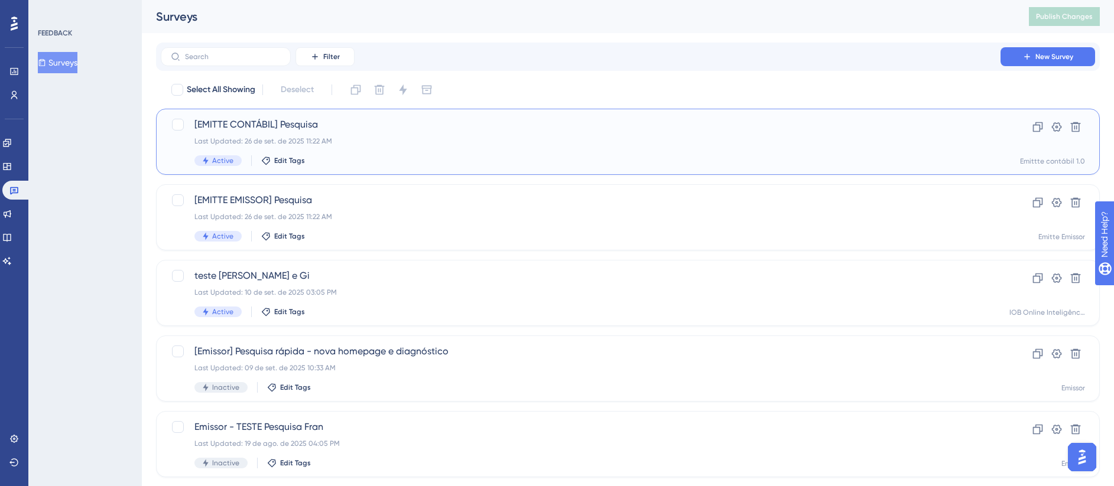
click at [353, 130] on span "[EMITTE CONTÁBIL] Pesquisa" at bounding box center [580, 125] width 772 height 14
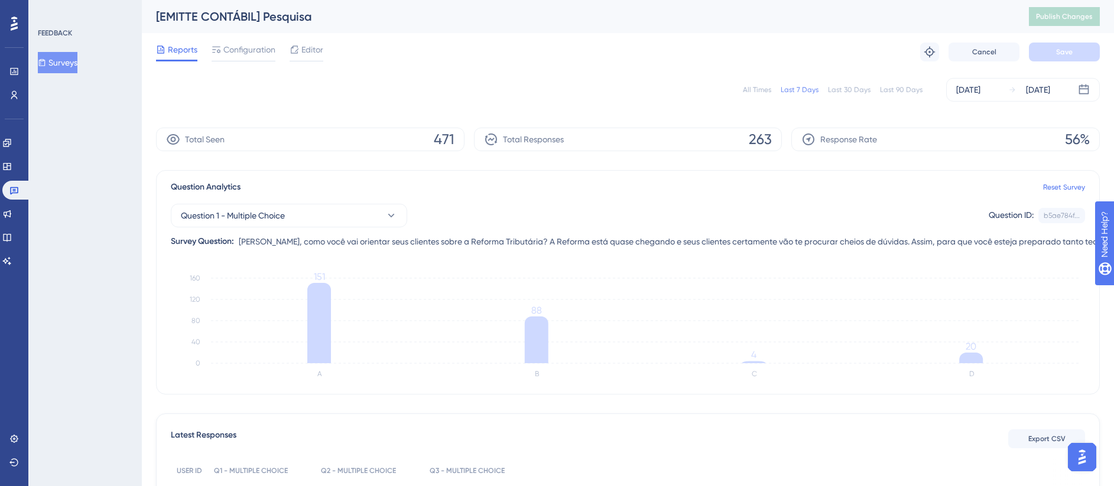
click at [291, 228] on div "Question 1 - Multiple Choice Question ID: b5ae784f... Copy Survey Question: [PE…" at bounding box center [628, 221] width 914 height 54
click at [273, 224] on button "Question 1 - Multiple Choice" at bounding box center [289, 216] width 236 height 24
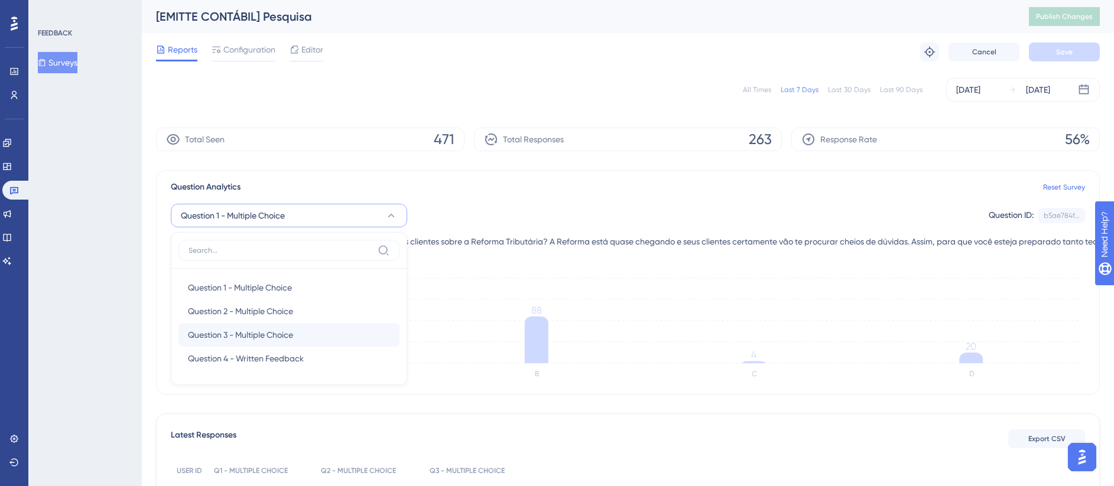
scroll to position [60, 0]
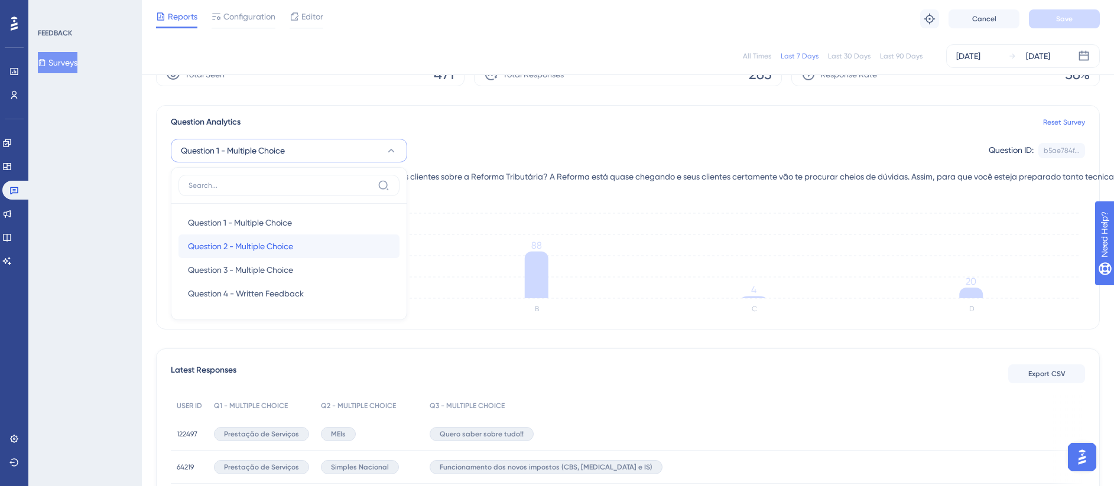
click at [243, 249] on span "Question 2 - Multiple Choice" at bounding box center [240, 246] width 105 height 14
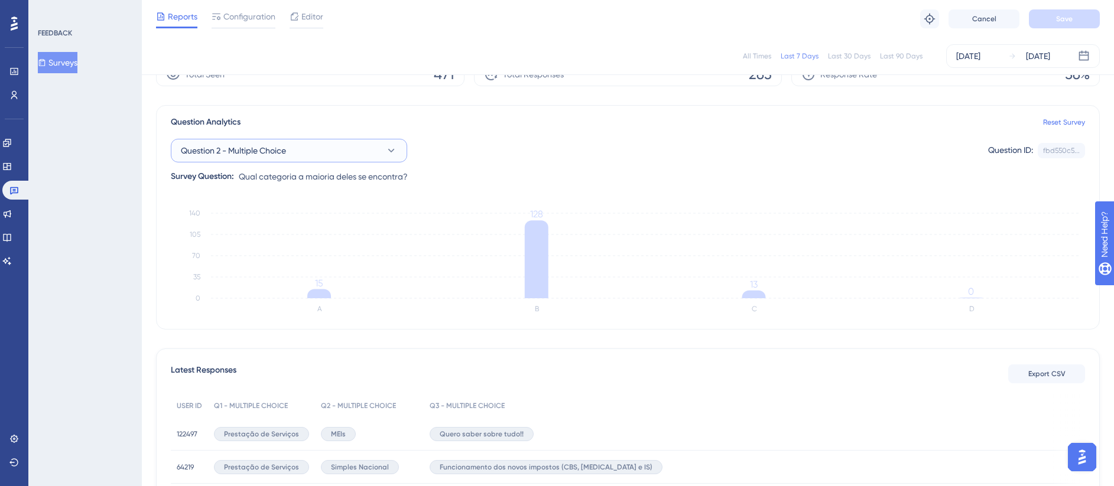
click at [324, 142] on button "Question 2 - Multiple Choice" at bounding box center [289, 151] width 236 height 24
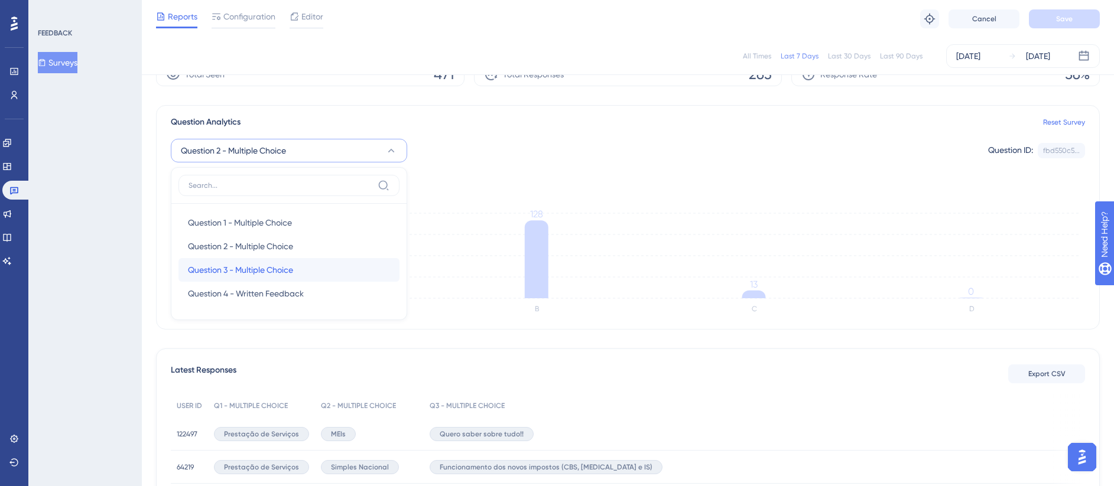
click at [265, 268] on span "Question 3 - Multiple Choice" at bounding box center [240, 270] width 105 height 14
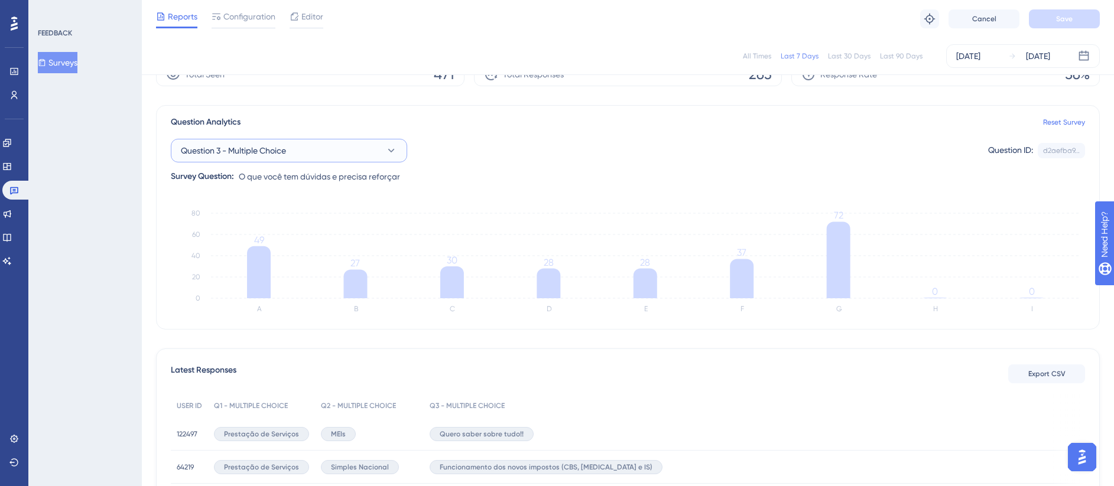
click at [311, 158] on button "Question 3 - Multiple Choice" at bounding box center [289, 151] width 236 height 24
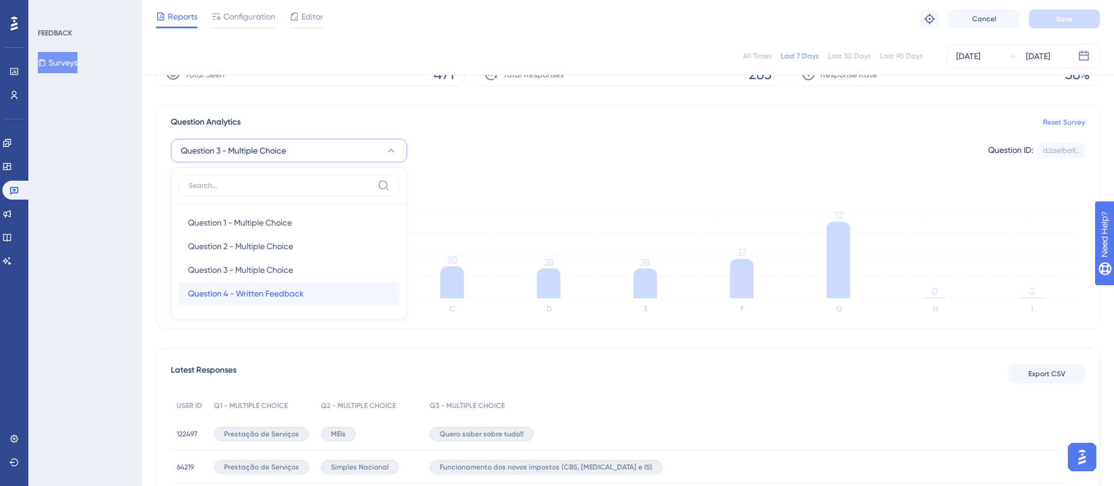
click at [268, 293] on span "Question 4 - Written Feedback" at bounding box center [246, 294] width 116 height 14
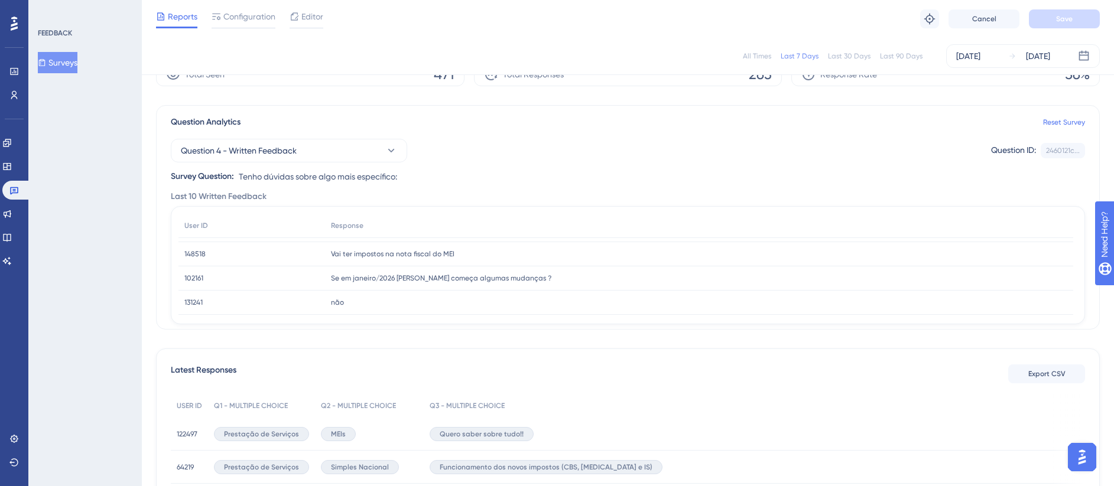
scroll to position [181, 0]
click at [262, 140] on button "Question 4 - Written Feedback" at bounding box center [289, 151] width 236 height 24
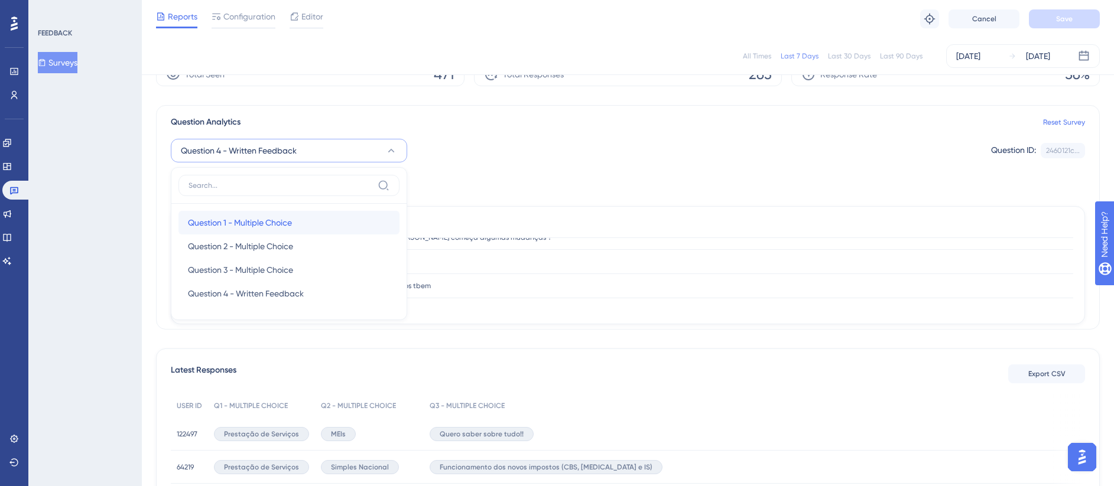
click at [264, 222] on span "Question 1 - Multiple Choice" at bounding box center [240, 223] width 104 height 14
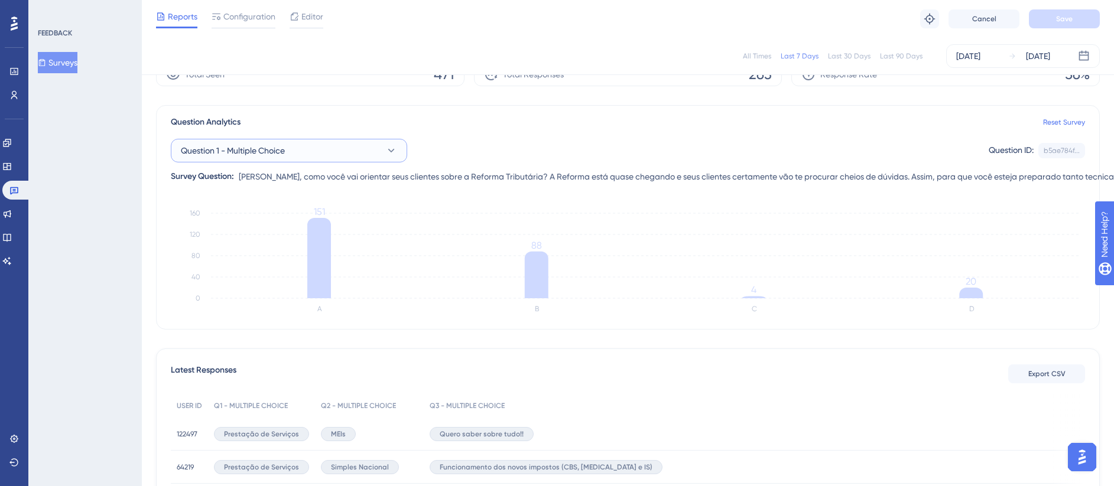
click at [289, 157] on button "Question 1 - Multiple Choice" at bounding box center [289, 151] width 236 height 24
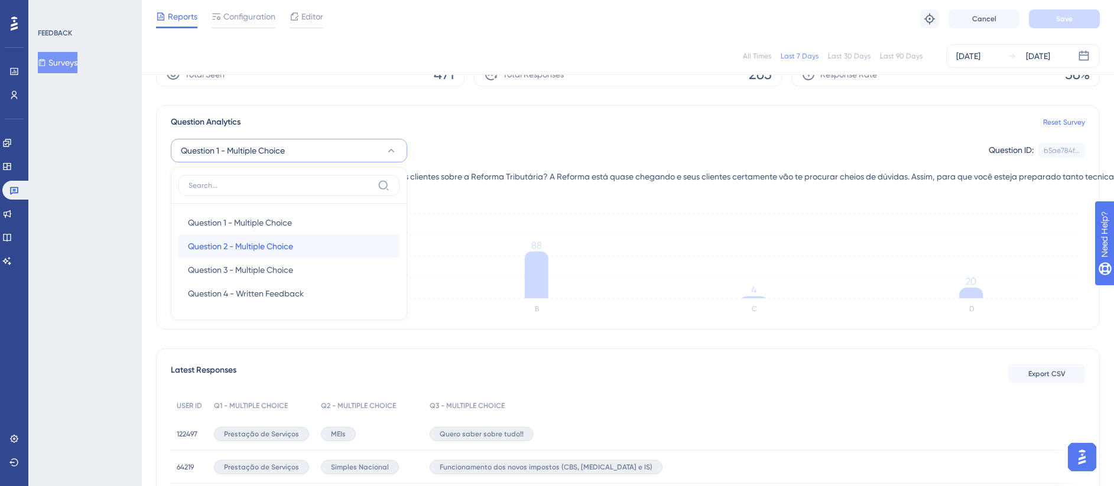
click at [278, 246] on span "Question 2 - Multiple Choice" at bounding box center [240, 246] width 105 height 14
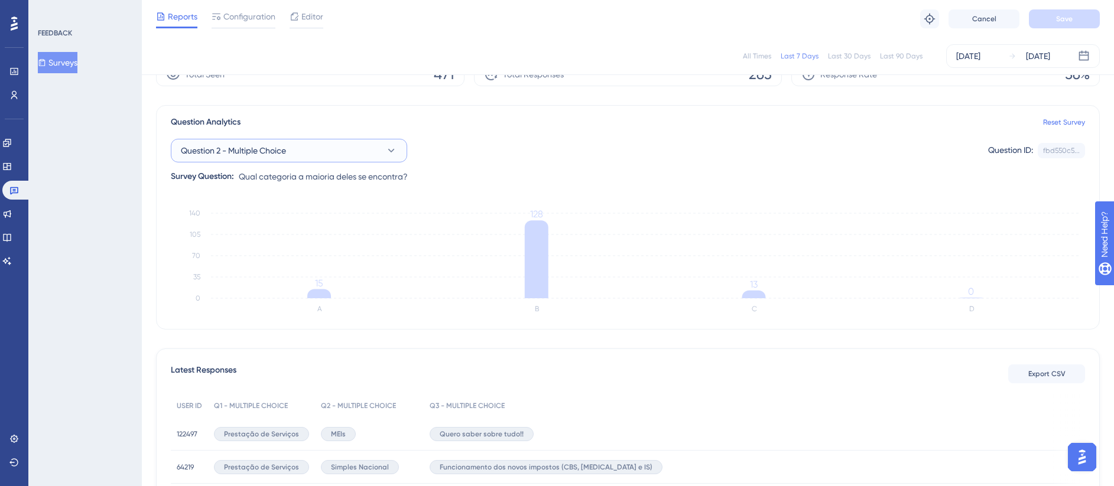
click at [323, 144] on button "Question 2 - Multiple Choice" at bounding box center [289, 151] width 236 height 24
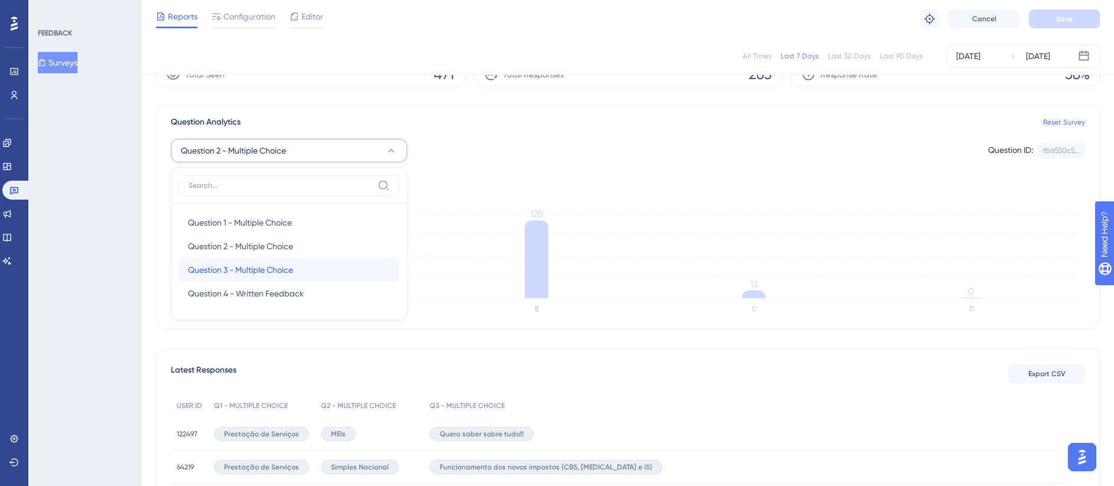
click at [275, 268] on span "Question 3 - Multiple Choice" at bounding box center [240, 270] width 105 height 14
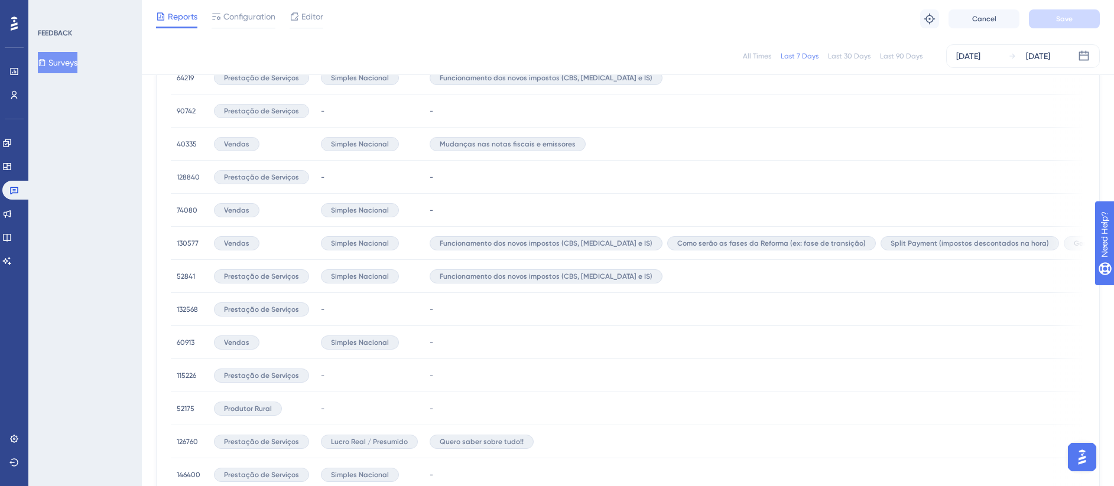
scroll to position [0, 0]
